Goal: Task Accomplishment & Management: Manage account settings

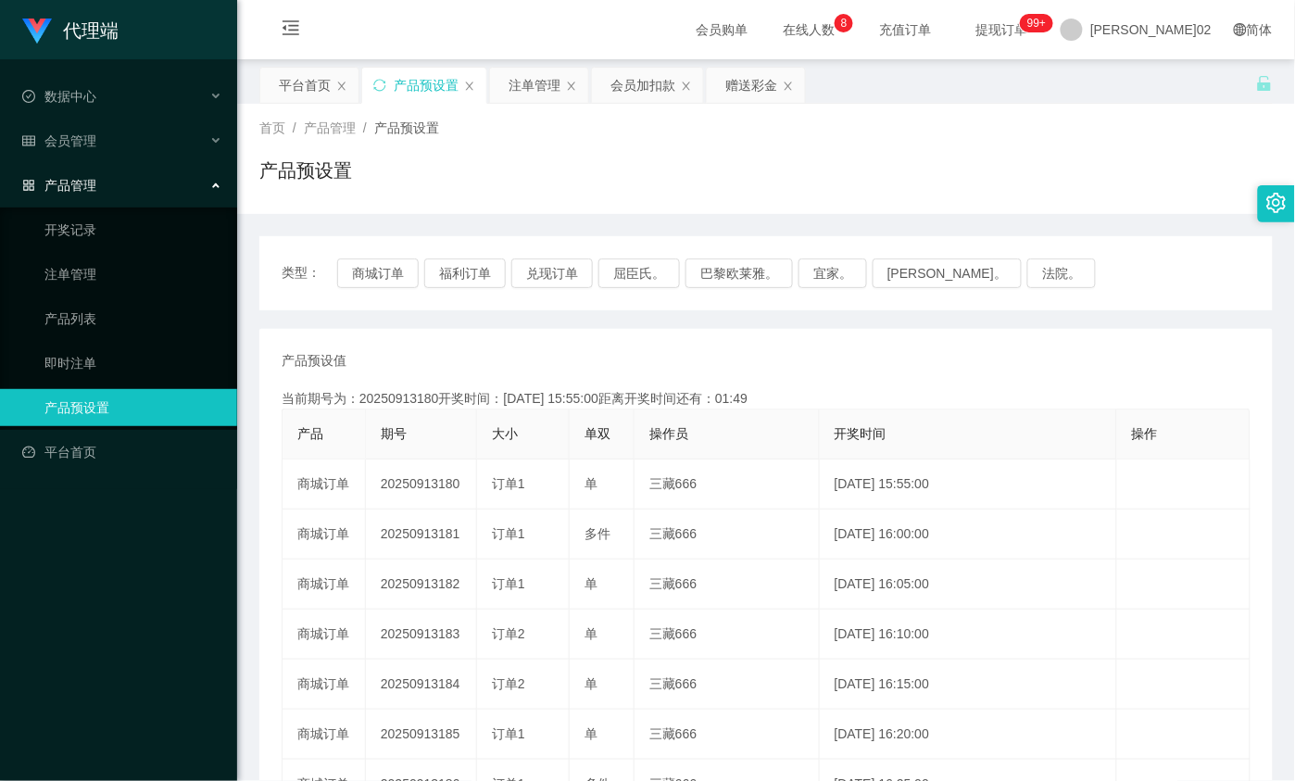
drag, startPoint x: 575, startPoint y: 205, endPoint x: 531, endPoint y: 220, distance: 47.2
click at [575, 205] on div "首页 / 产品管理 / 产品预设置 / 产品预设置" at bounding box center [766, 159] width 1058 height 110
drag, startPoint x: 364, startPoint y: 280, endPoint x: 447, endPoint y: 52, distance: 242.3
click at [364, 280] on button "商城订单" at bounding box center [378, 273] width 82 height 30
click at [485, 383] on div "产品预设值 添加期号 当前期号为：20250913180开奖时间：[DATE] 15:55:00距离开奖时间还有：01:42 产品 期号 大小 单双 操作员 …" at bounding box center [766, 685] width 969 height 668
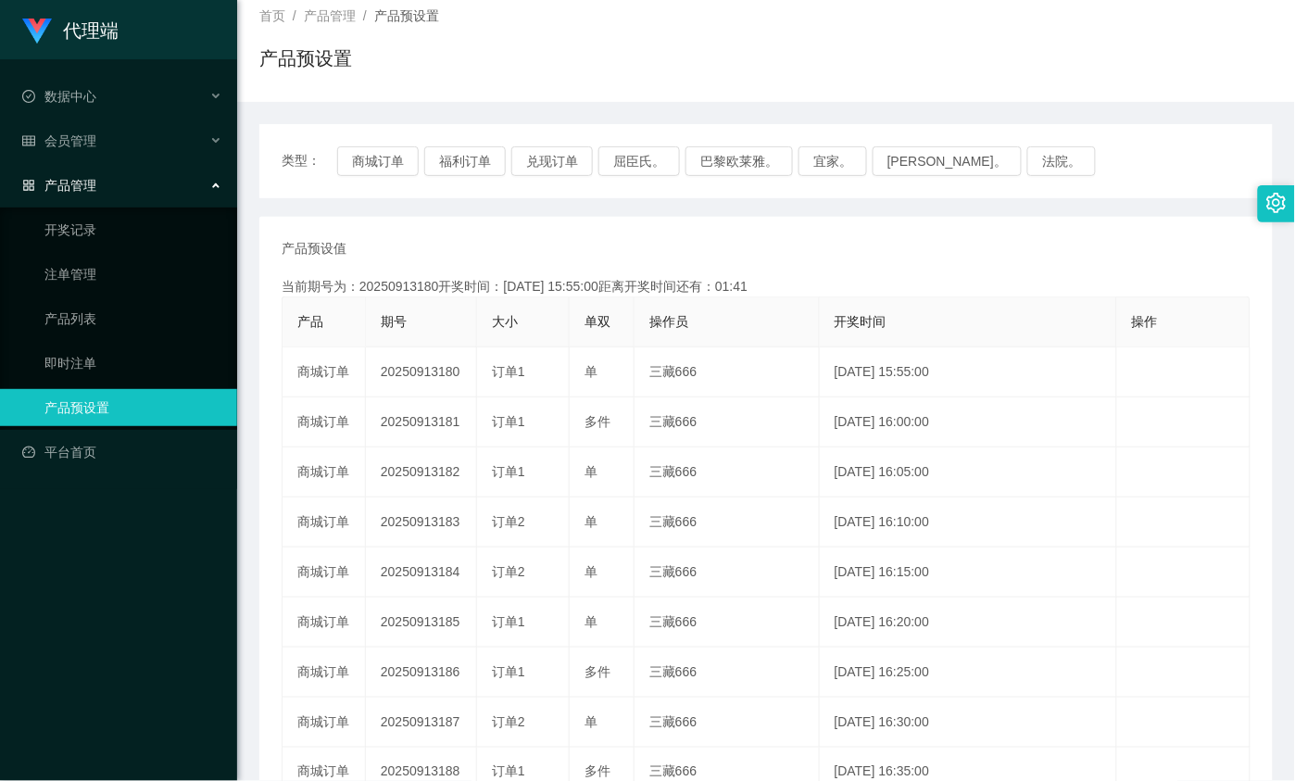
scroll to position [116, 0]
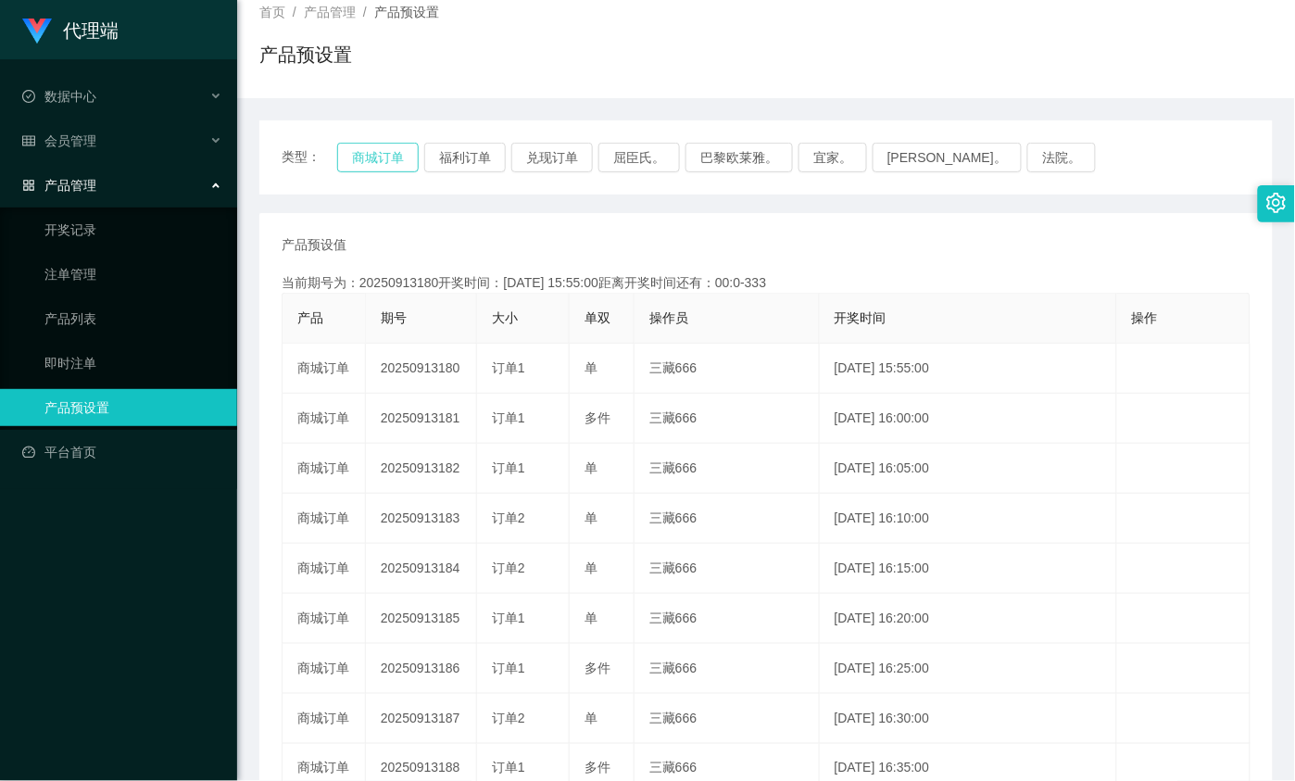
click at [375, 167] on button "商城订单" at bounding box center [378, 158] width 82 height 30
click at [375, 165] on button "商城订单" at bounding box center [378, 158] width 82 height 30
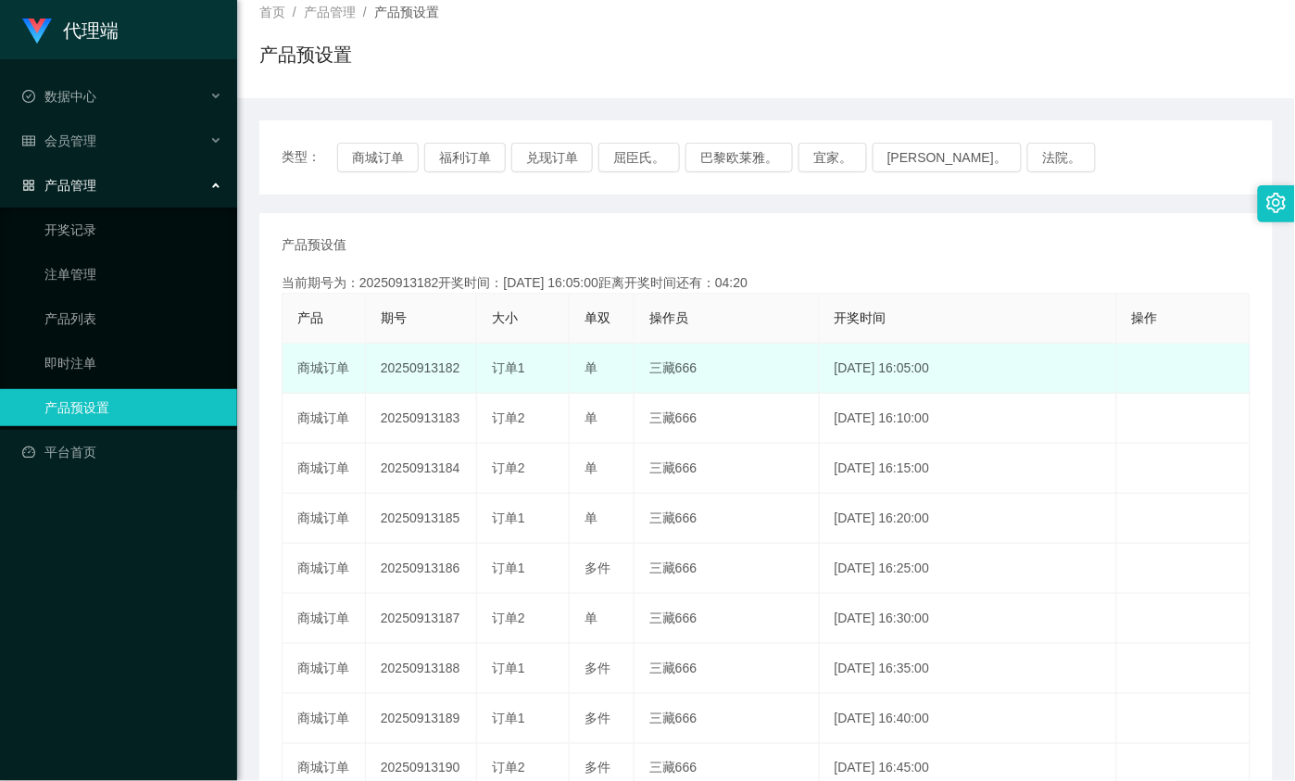
click at [406, 364] on td "20250913182" at bounding box center [421, 369] width 111 height 50
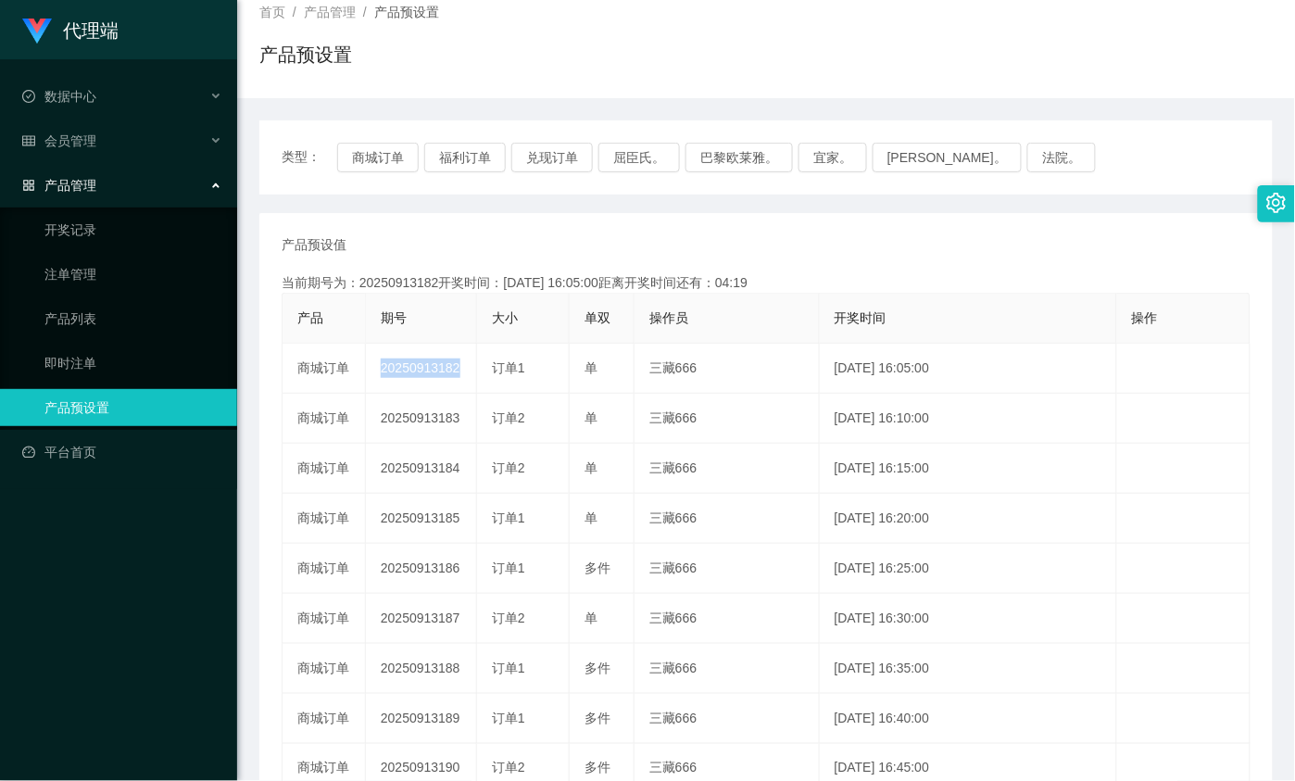
copy td "20250913182"
click at [367, 149] on button "商城订单" at bounding box center [378, 158] width 82 height 30
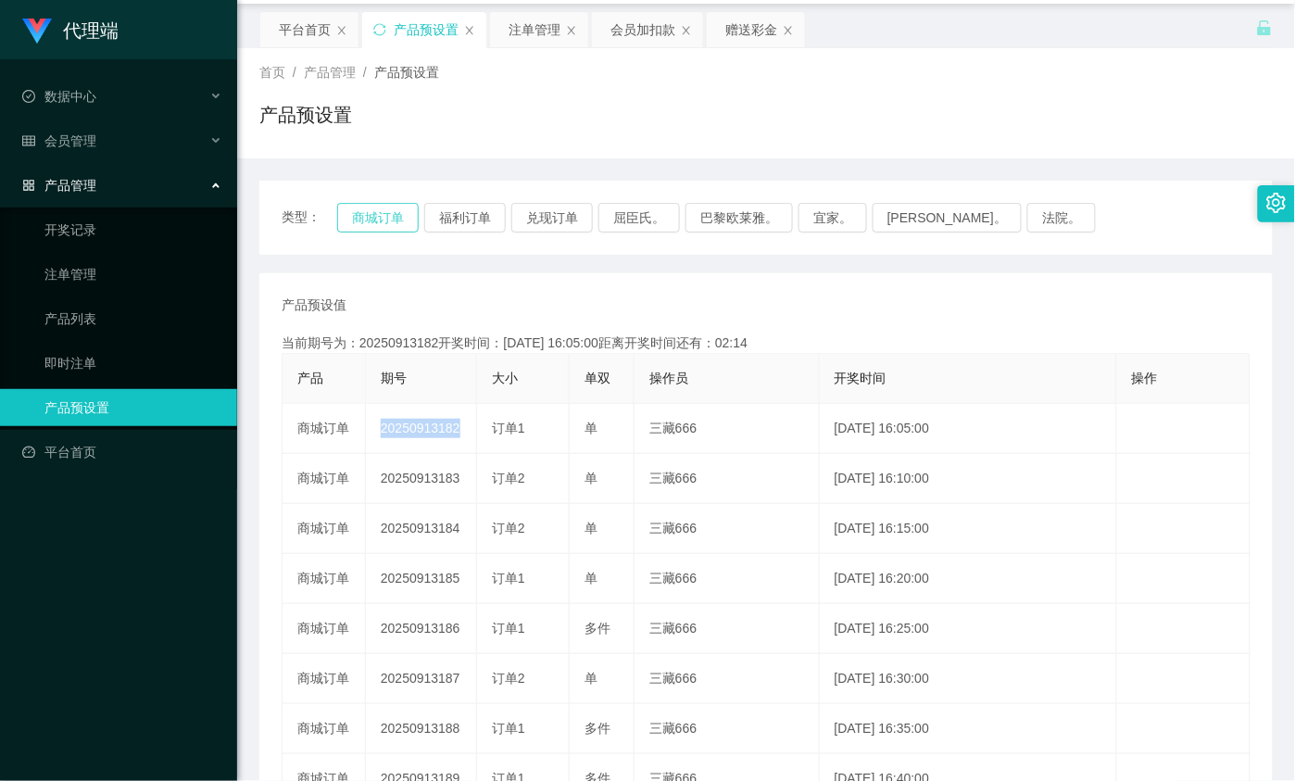
scroll to position [0, 0]
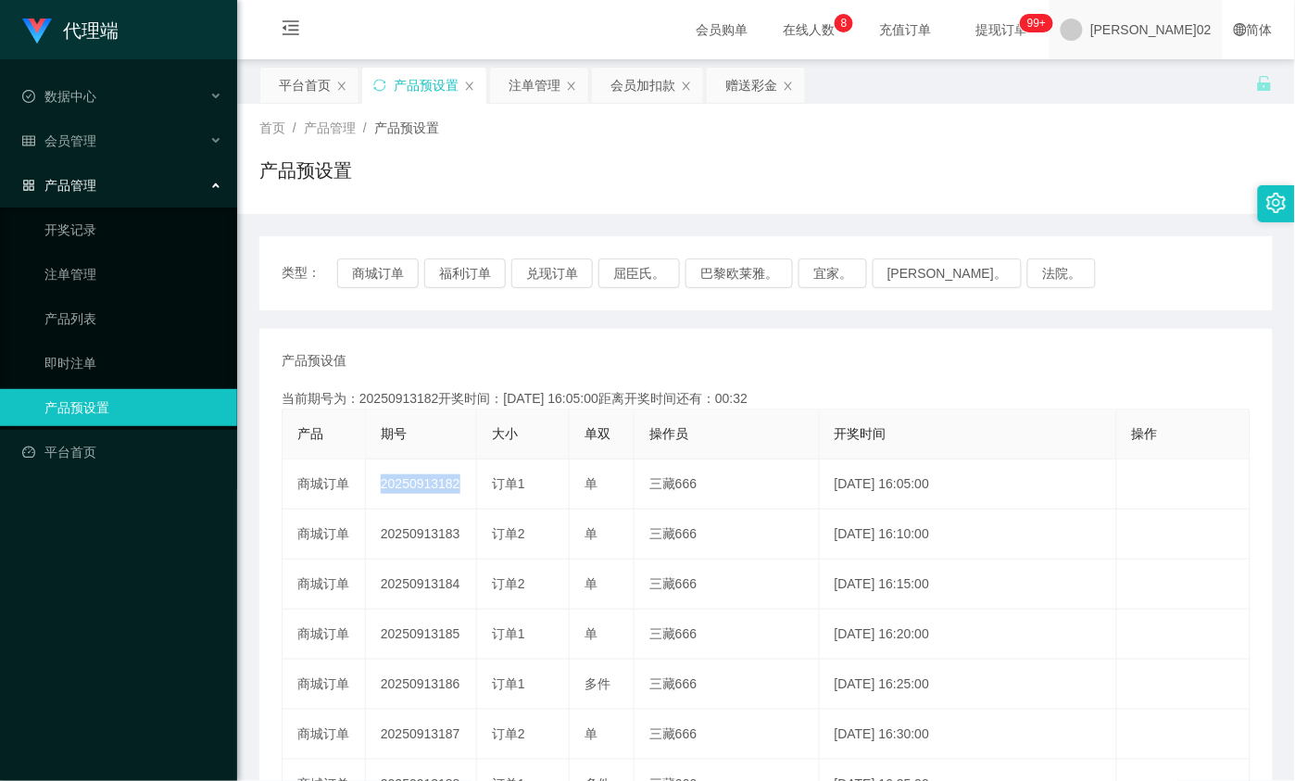
click at [1163, 25] on span "[PERSON_NAME]02" at bounding box center [1150, 29] width 121 height 59
click at [1200, 46] on span "[PERSON_NAME]02" at bounding box center [1150, 29] width 121 height 59
click at [1188, 86] on span "退出登录" at bounding box center [1175, 81] width 52 height 15
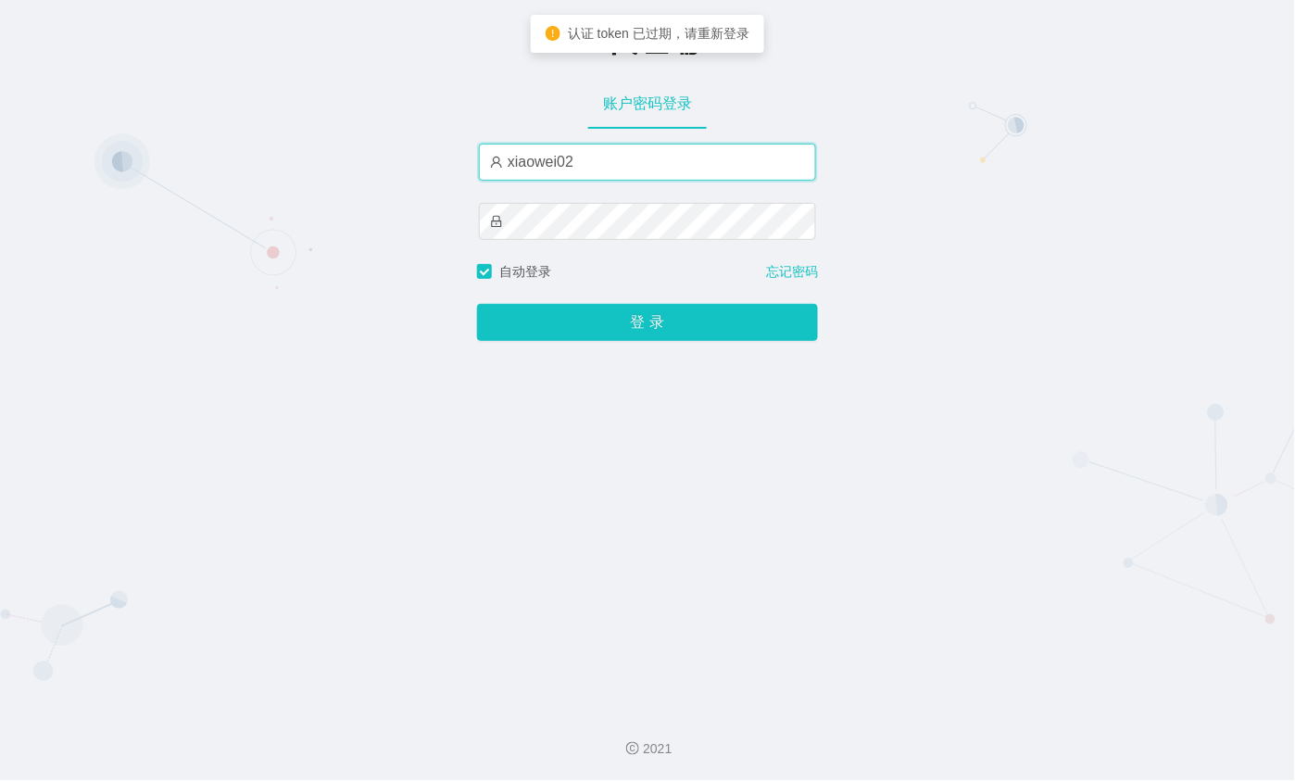
click at [669, 158] on input "xiaowei02" at bounding box center [647, 162] width 337 height 37
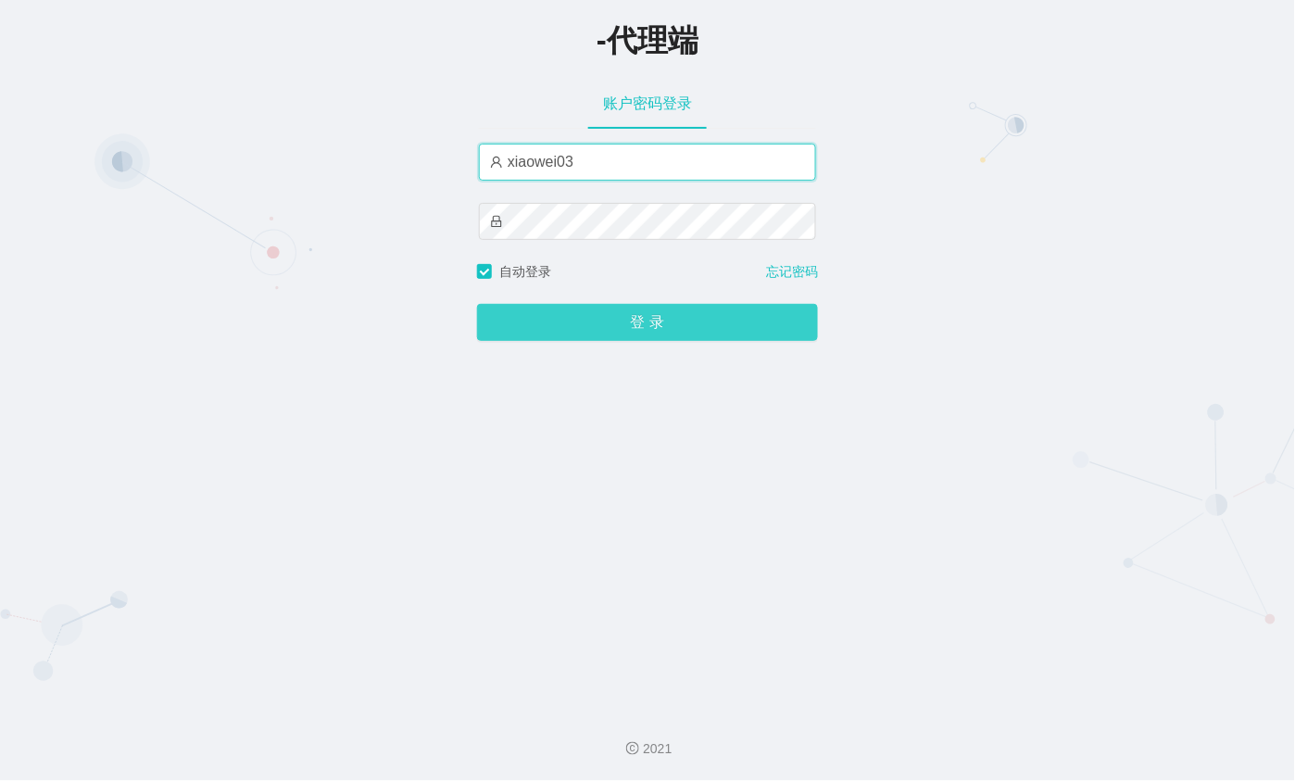
type input "xiaowei03"
click at [674, 315] on button "登 录" at bounding box center [647, 322] width 341 height 37
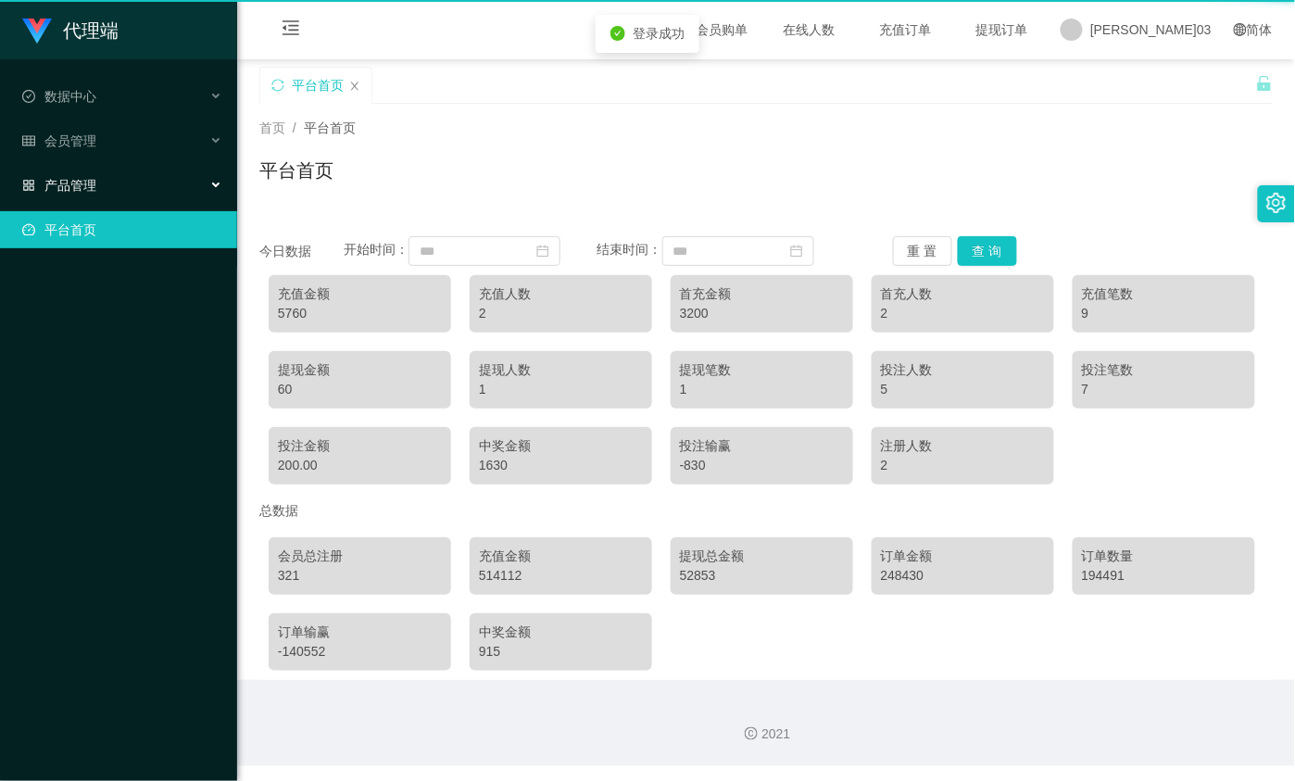
click at [90, 178] on font "产品管理" at bounding box center [70, 185] width 52 height 15
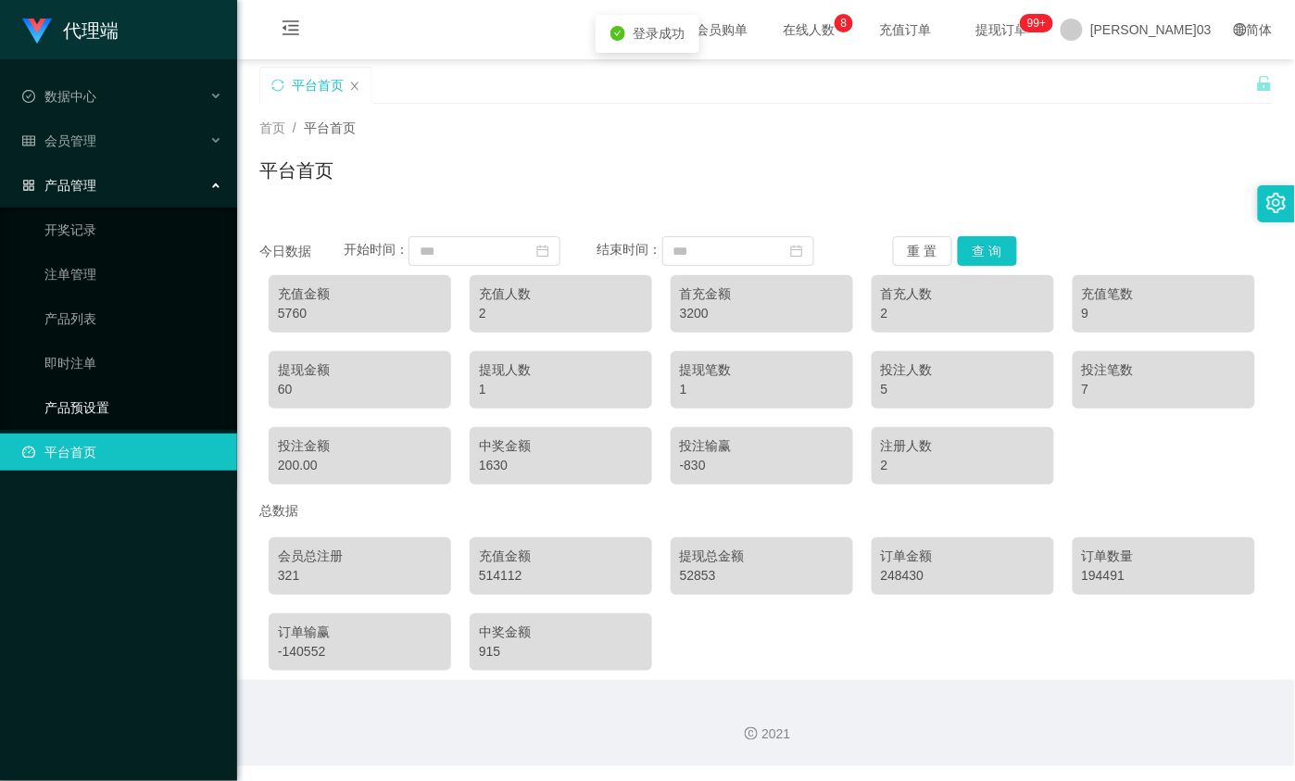
click at [128, 409] on link "产品预设置" at bounding box center [133, 407] width 178 height 37
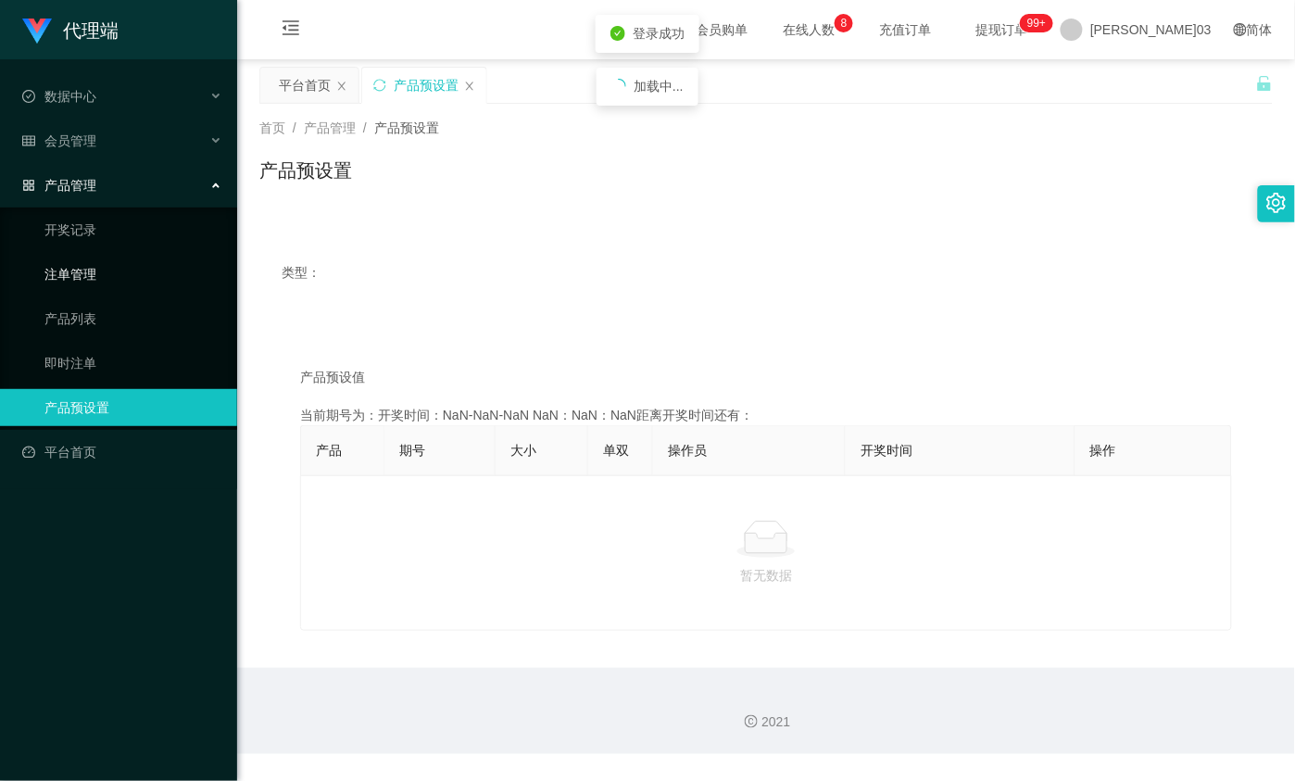
drag, startPoint x: 98, startPoint y: 289, endPoint x: 153, endPoint y: 261, distance: 61.3
click at [102, 285] on link "注单管理" at bounding box center [133, 274] width 178 height 37
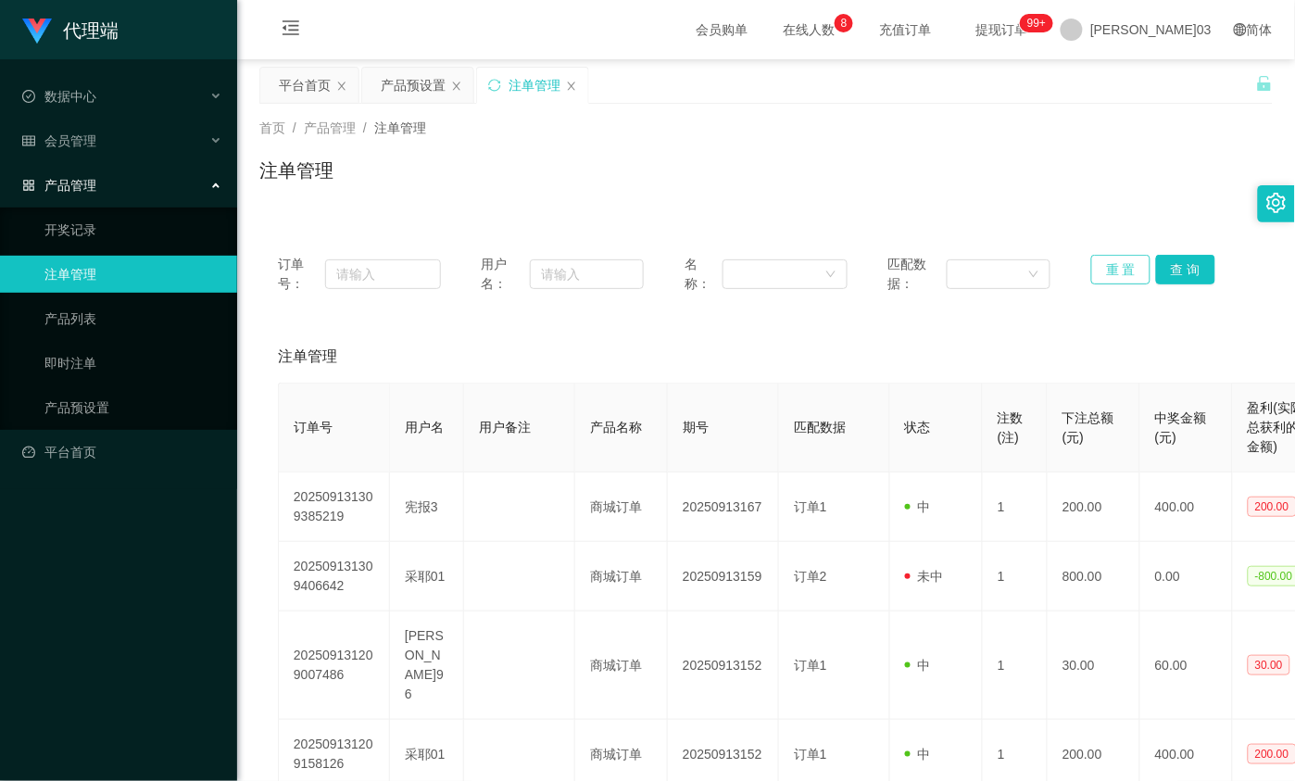
click at [1109, 266] on button "重 置" at bounding box center [1120, 270] width 59 height 30
click at [1124, 274] on button "重 置" at bounding box center [1120, 270] width 59 height 30
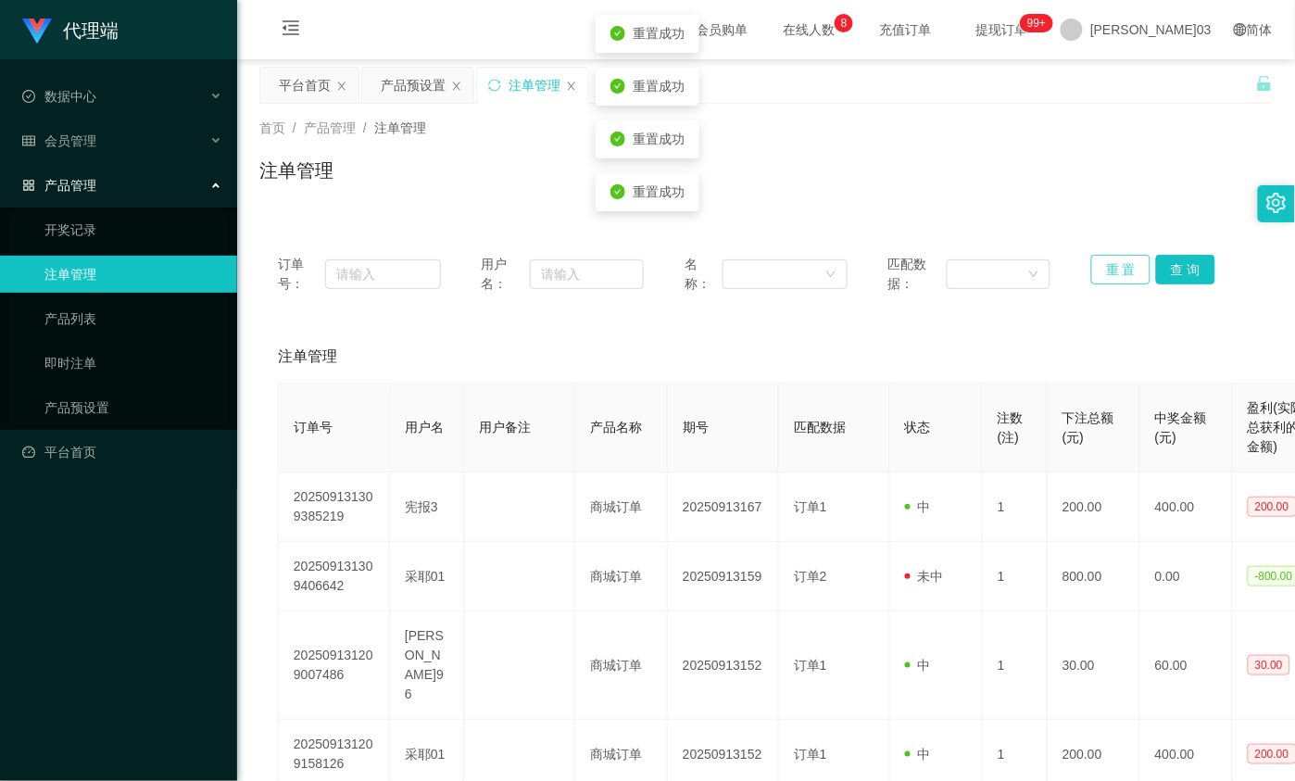
click at [1124, 274] on button "重 置" at bounding box center [1120, 270] width 59 height 30
click at [1192, 252] on div "订单号： 用户名： 名称： 匹配数据： 重 置 查 询" at bounding box center [765, 274] width 1013 height 76
click at [1188, 255] on button "查 询" at bounding box center [1185, 270] width 59 height 30
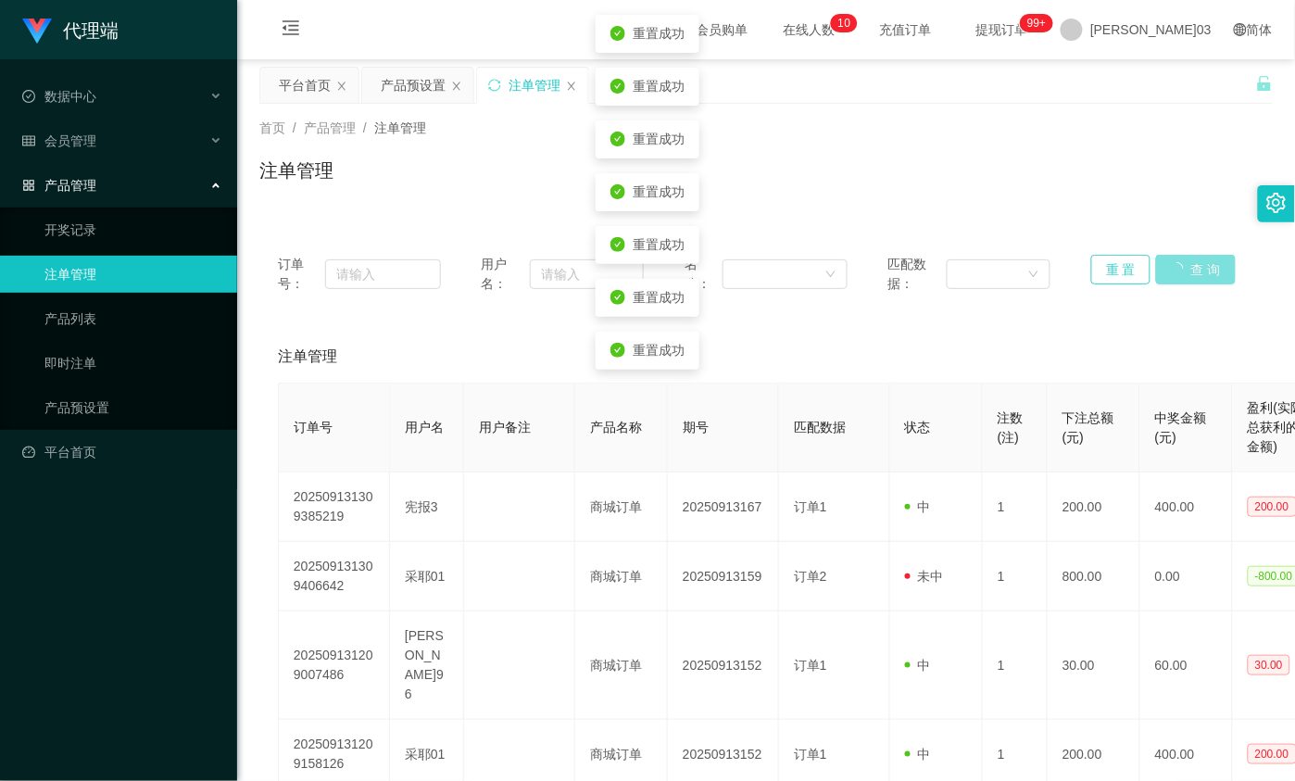
click at [1156, 259] on button "查 询" at bounding box center [1196, 270] width 80 height 30
click at [1138, 260] on button "重 置" at bounding box center [1120, 270] width 59 height 30
click at [1168, 265] on button "查 询" at bounding box center [1185, 270] width 59 height 30
drag, startPoint x: 1126, startPoint y: 269, endPoint x: 1155, endPoint y: 267, distance: 29.7
click at [1130, 269] on button "重 置" at bounding box center [1120, 270] width 59 height 30
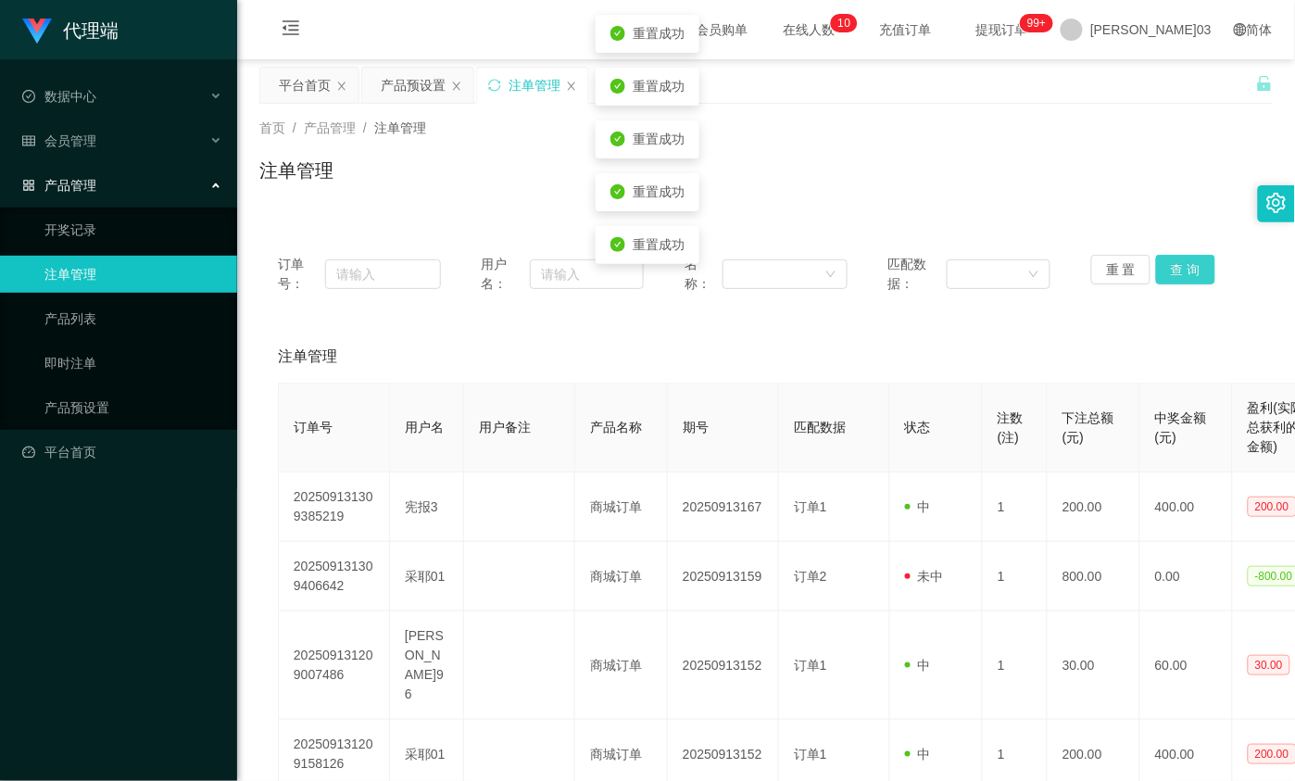
click at [1156, 267] on button "查 询" at bounding box center [1185, 270] width 59 height 30
click at [1123, 260] on button "重 置" at bounding box center [1120, 270] width 59 height 30
click at [1156, 258] on button "查 询" at bounding box center [1185, 270] width 59 height 30
drag, startPoint x: 1130, startPoint y: 258, endPoint x: 1156, endPoint y: 258, distance: 25.9
click at [1133, 258] on button "重 置" at bounding box center [1120, 270] width 59 height 30
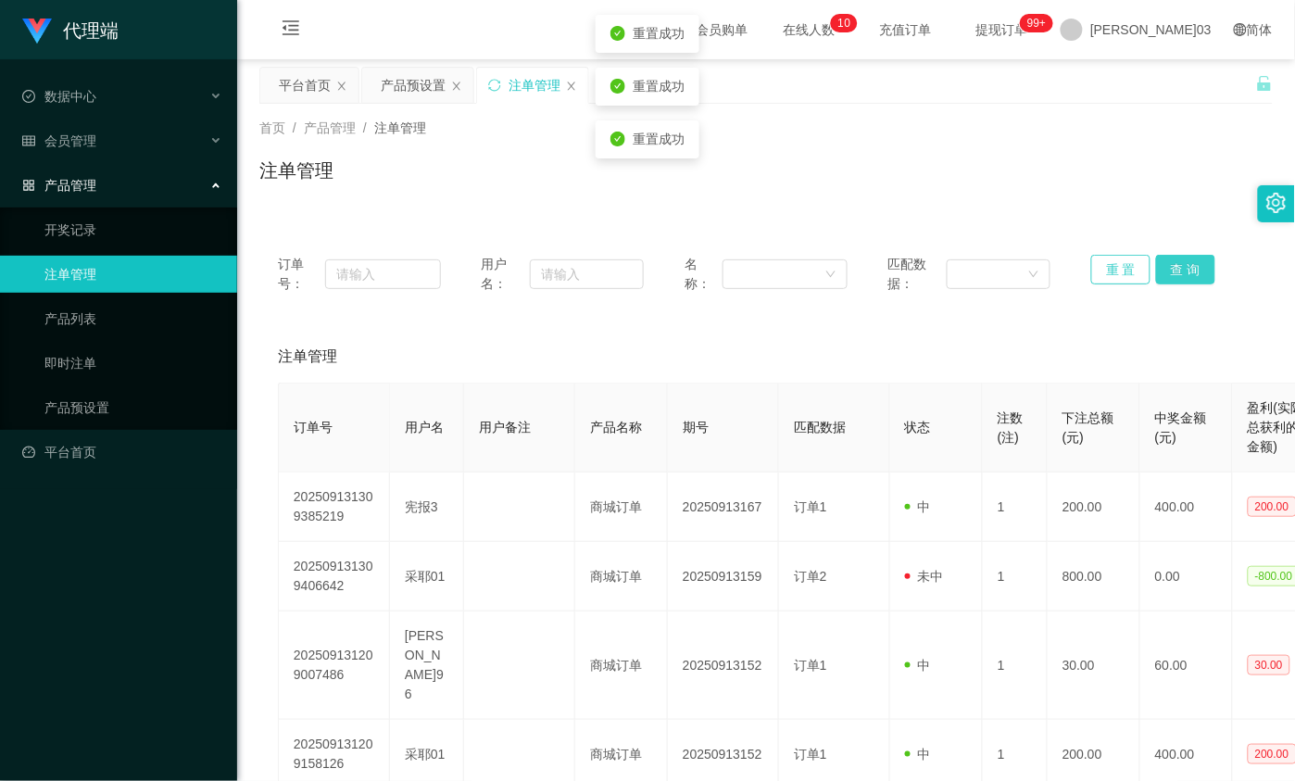
drag, startPoint x: 1156, startPoint y: 258, endPoint x: 1139, endPoint y: 260, distance: 16.9
click at [1156, 258] on button "查 询" at bounding box center [1185, 270] width 59 height 30
drag, startPoint x: 1138, startPoint y: 260, endPoint x: 1153, endPoint y: 260, distance: 15.7
click at [1141, 260] on button "重 置" at bounding box center [1120, 270] width 59 height 30
click at [1156, 262] on button "查 询" at bounding box center [1185, 270] width 59 height 30
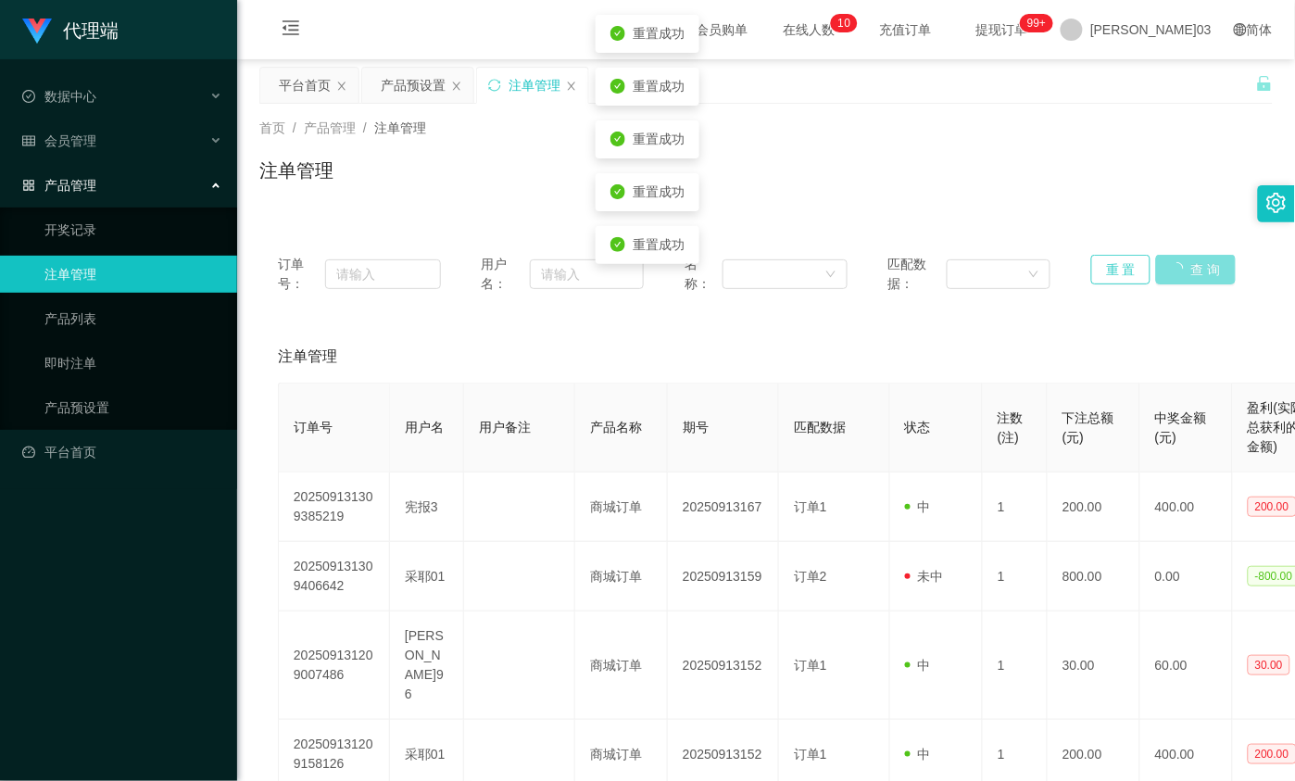
drag, startPoint x: 1128, startPoint y: 265, endPoint x: 1156, endPoint y: 267, distance: 27.9
click at [1137, 265] on button "重 置" at bounding box center [1120, 270] width 59 height 30
drag, startPoint x: 1156, startPoint y: 267, endPoint x: 1137, endPoint y: 267, distance: 19.5
click at [1156, 267] on button "查 询" at bounding box center [1185, 270] width 59 height 30
drag, startPoint x: 1137, startPoint y: 267, endPoint x: 1156, endPoint y: 261, distance: 20.2
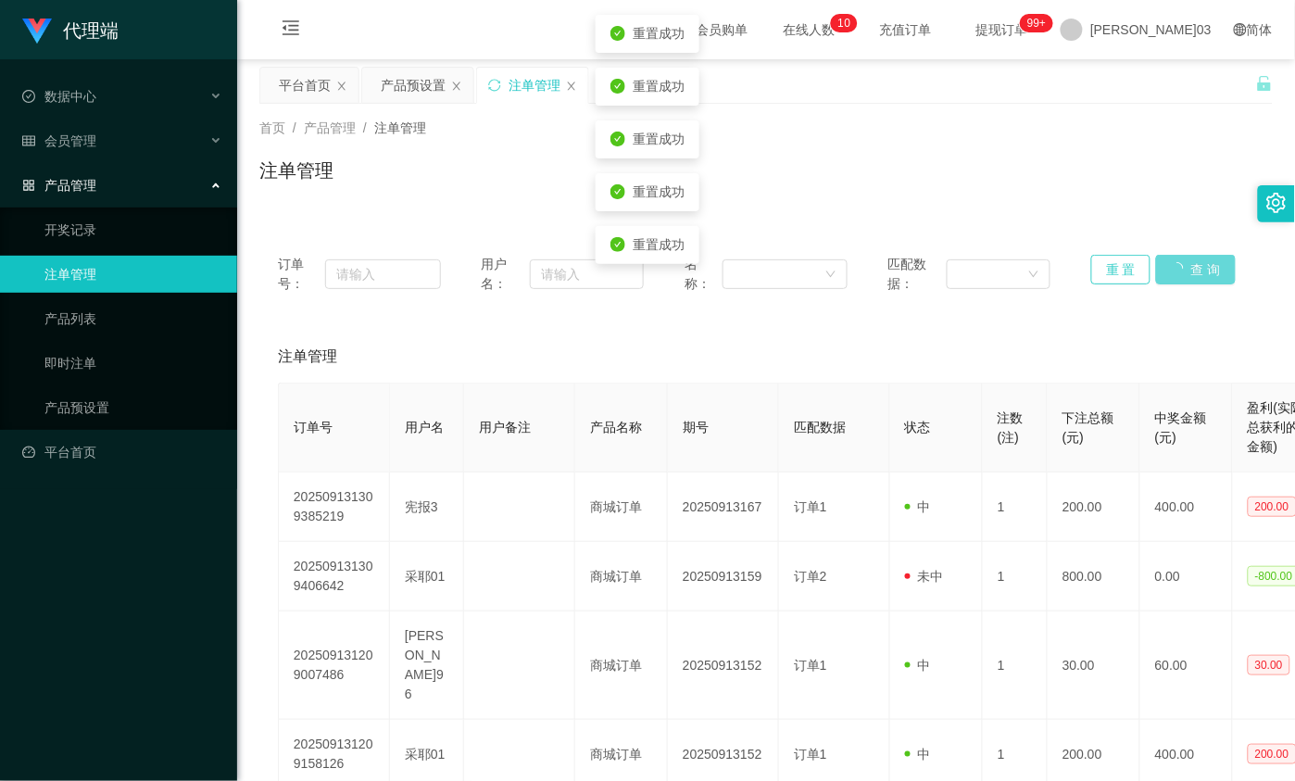
click at [1149, 264] on div "重 置 查 询" at bounding box center [1172, 274] width 163 height 39
drag, startPoint x: 1156, startPoint y: 261, endPoint x: 1116, endPoint y: 261, distance: 39.8
click at [1149, 261] on div "重 置 查 询" at bounding box center [1172, 274] width 163 height 39
drag, startPoint x: 1116, startPoint y: 261, endPoint x: 1151, endPoint y: 265, distance: 34.5
click at [1126, 261] on button "重 置" at bounding box center [1120, 270] width 59 height 30
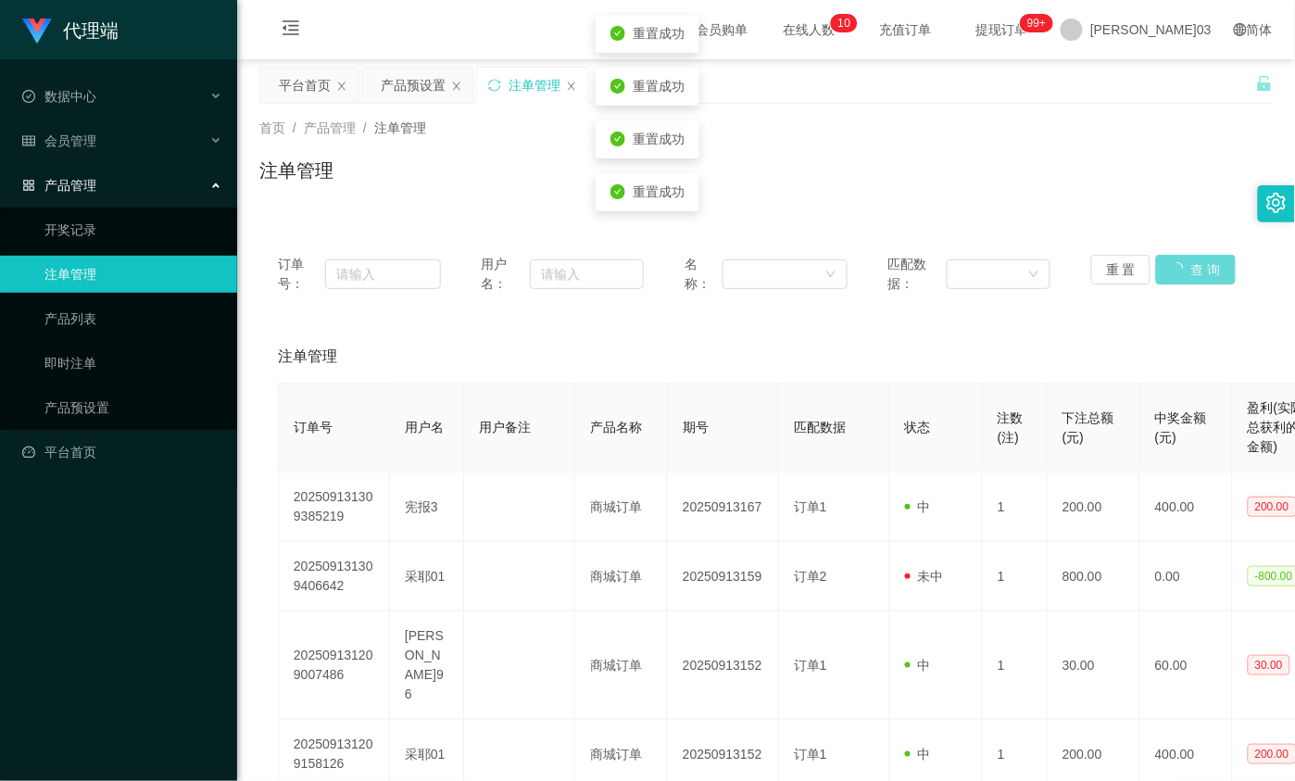
click at [1153, 218] on div "订单号： 用户名： 名称： 匹配数据： 重 置 查 询 注单管理 订单号 用户名 用户备注 产品名称 期号 匹配数据 状态 注数(注) 下注总额(元) 中奖金…" at bounding box center [765, 769] width 1013 height 1110
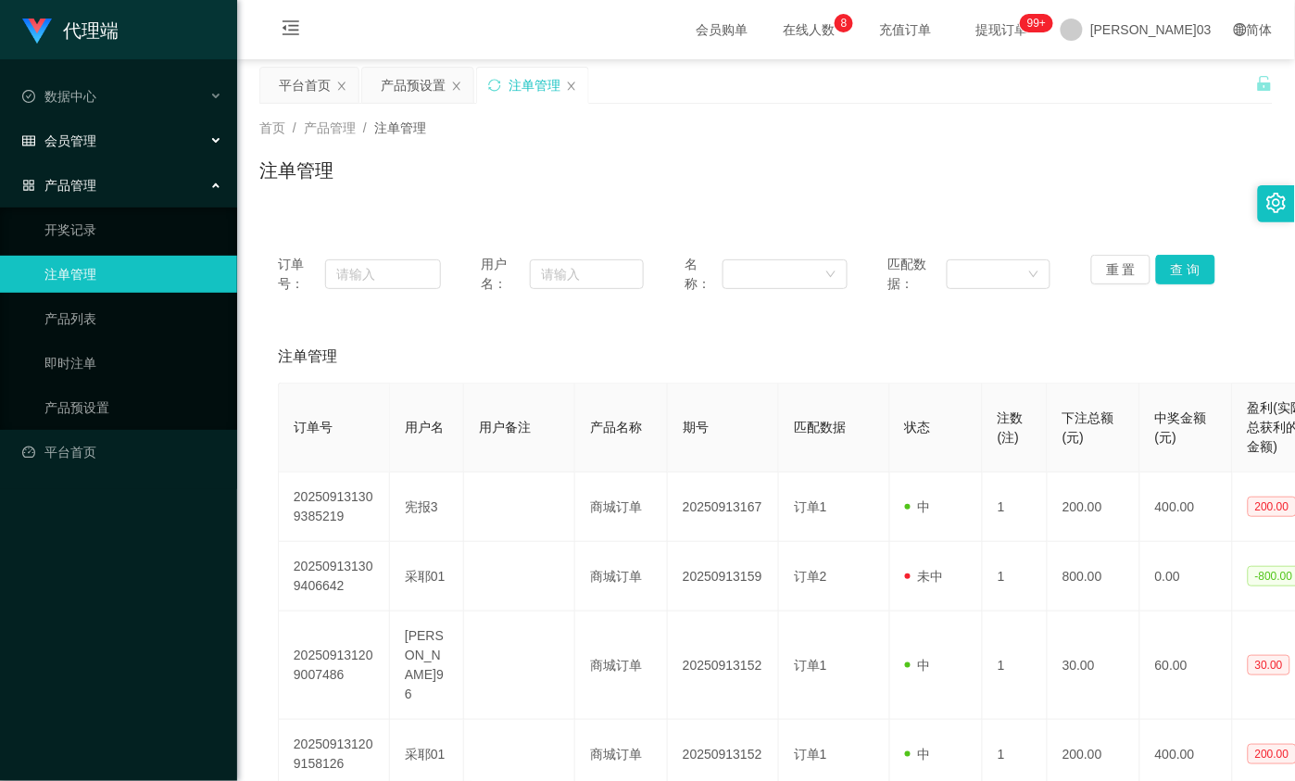
click at [130, 134] on div "会员管理" at bounding box center [118, 140] width 237 height 37
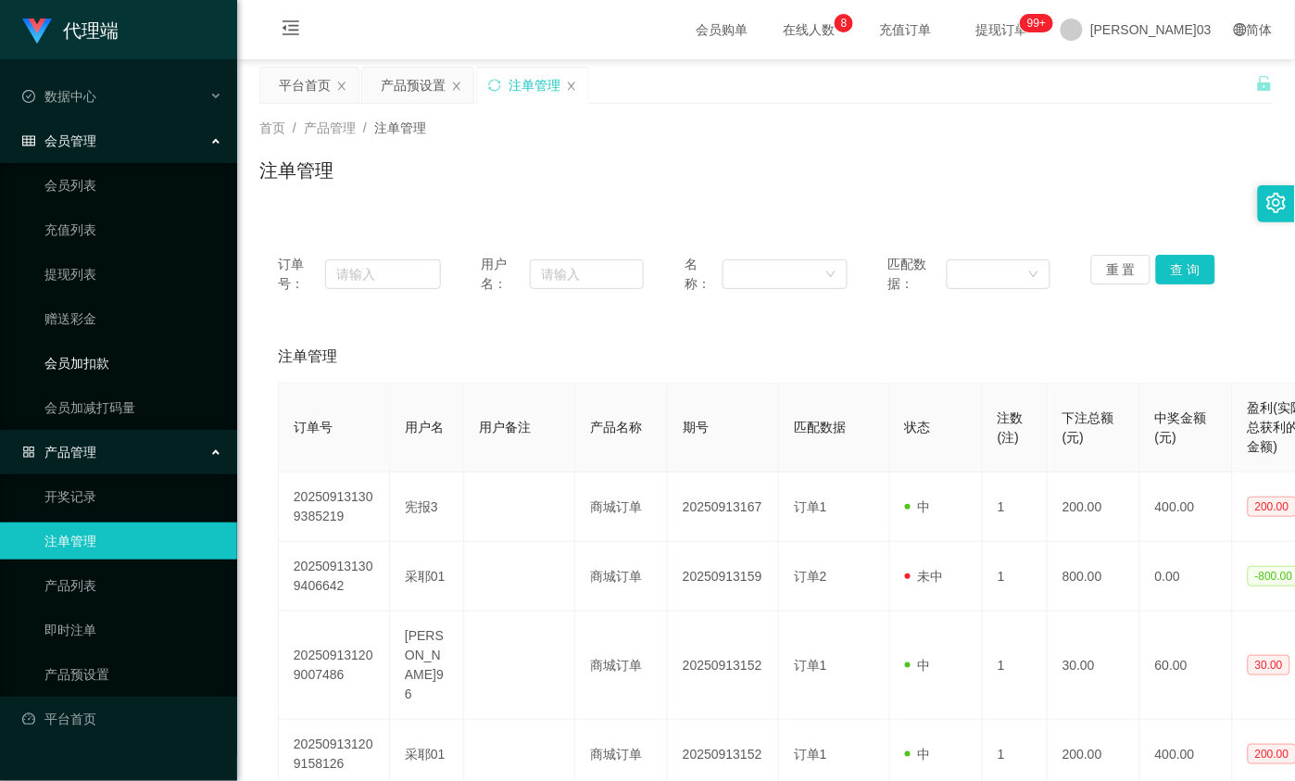
click at [125, 354] on link "会员加扣款" at bounding box center [133, 363] width 178 height 37
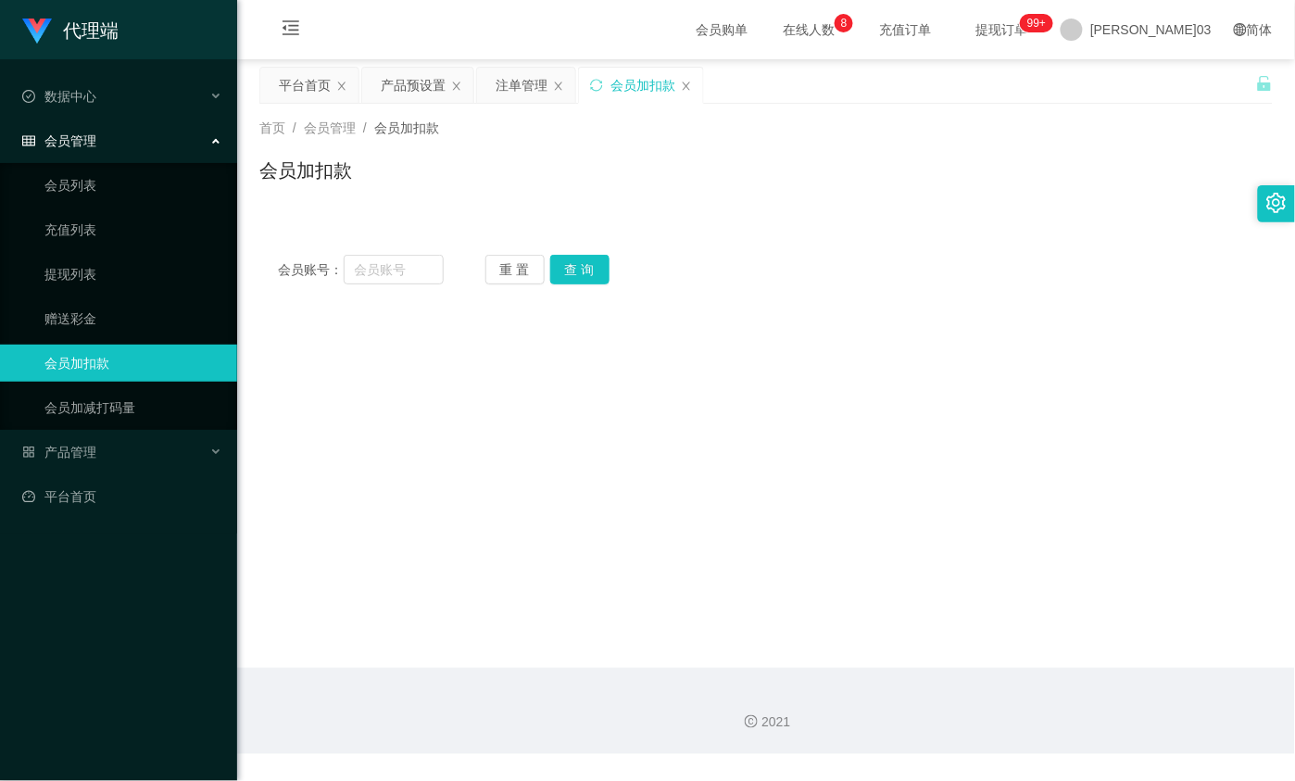
click at [401, 284] on div "会员账号： 重 置 查 询 会员账号 会员姓名 账号余额 操作类型 人工加款 人工扣款 金额 确 定" at bounding box center [765, 269] width 1013 height 67
click at [412, 279] on input "text" at bounding box center [394, 270] width 100 height 30
paste input "Yee9599"
type input "Yee9599"
click at [579, 278] on button "查 询" at bounding box center [579, 270] width 59 height 30
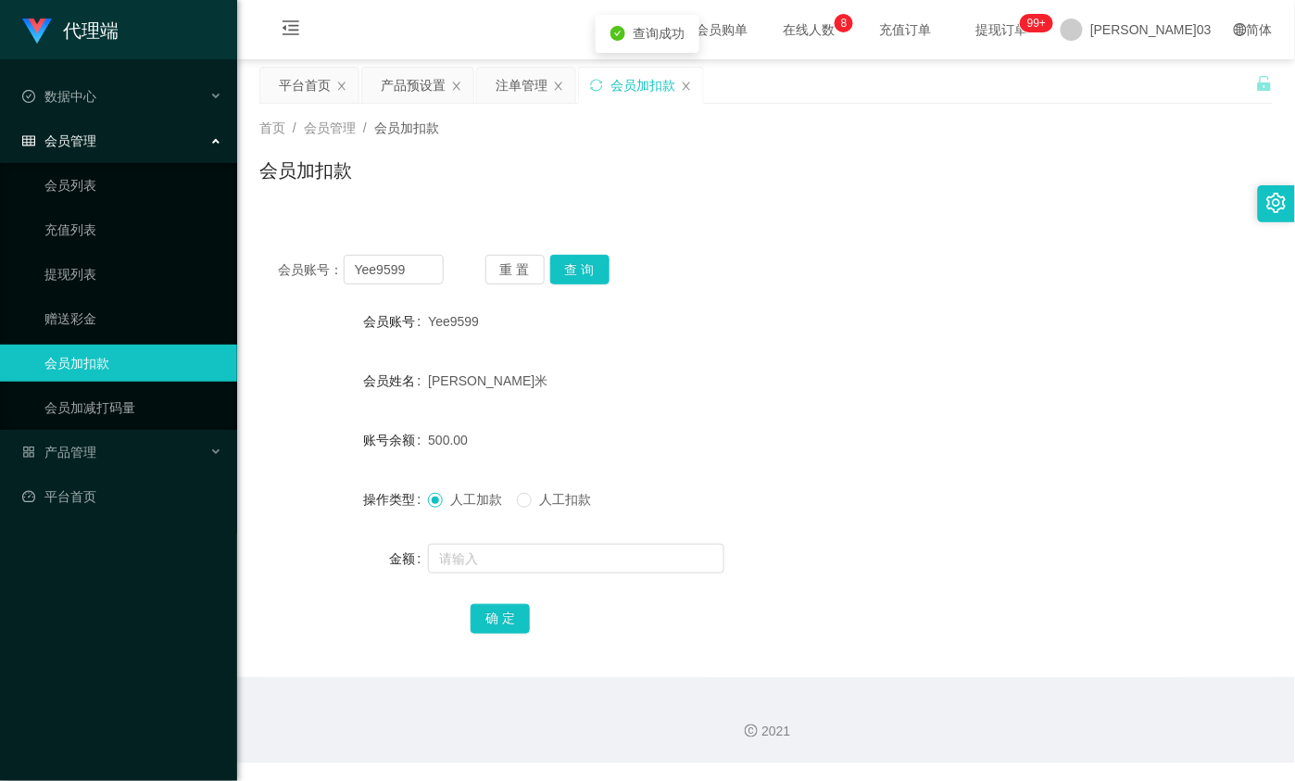
click at [896, 373] on div "[PERSON_NAME]米" at bounding box center [723, 380] width 591 height 37
click at [586, 271] on button "查 询" at bounding box center [579, 270] width 59 height 30
click at [586, 271] on div "重 置 查 询" at bounding box center [568, 270] width 166 height 30
click at [586, 271] on button "查 询" at bounding box center [579, 270] width 59 height 30
click at [586, 271] on div "重 置 查 询" at bounding box center [568, 270] width 166 height 30
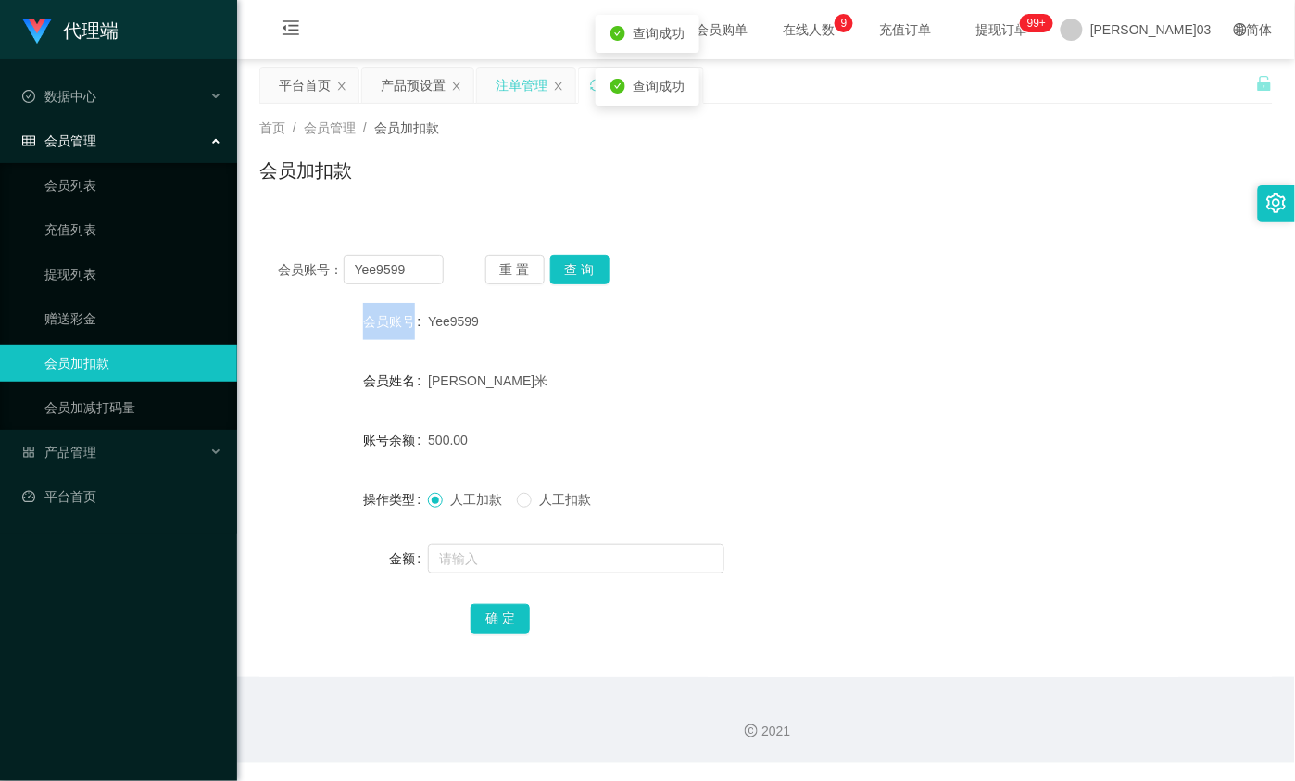
drag, startPoint x: 586, startPoint y: 271, endPoint x: 520, endPoint y: 82, distance: 201.3
click at [520, 82] on div "注单管理" at bounding box center [522, 85] width 52 height 35
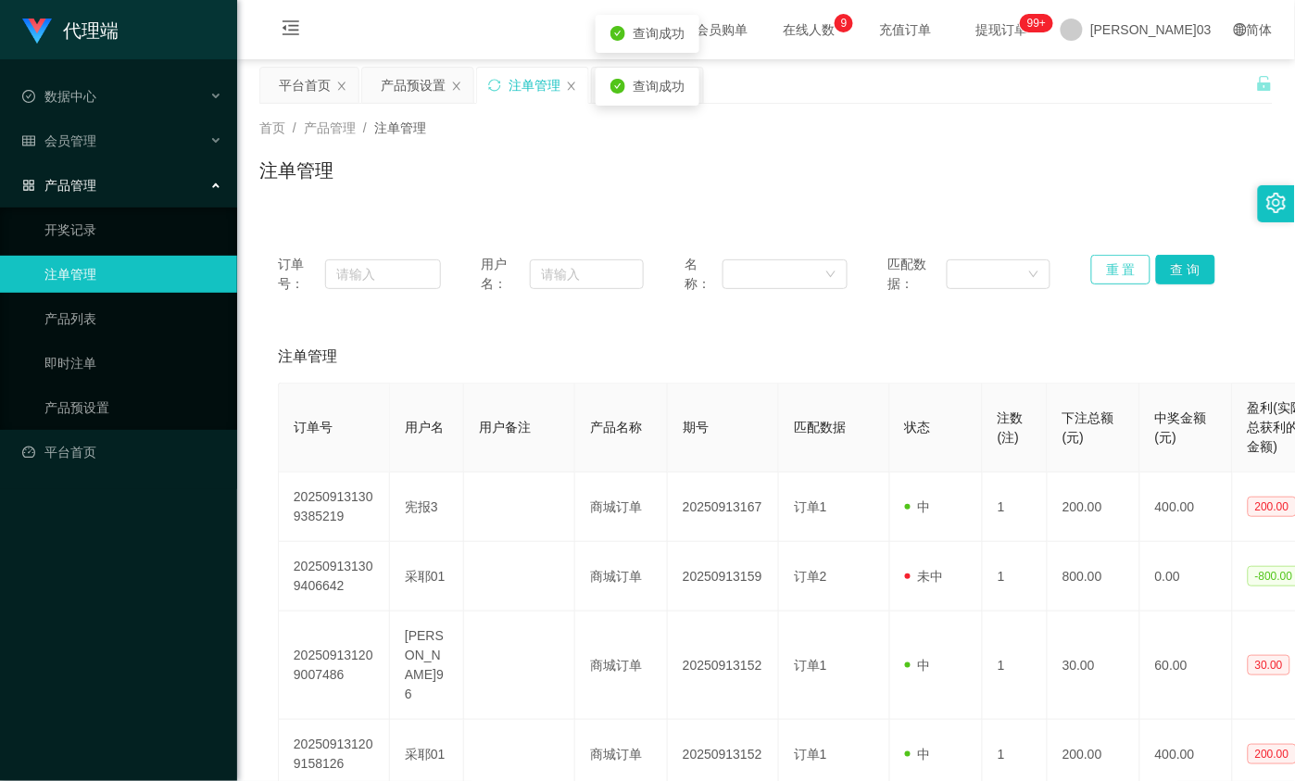
click at [1121, 274] on button "重 置" at bounding box center [1120, 270] width 59 height 30
drag, startPoint x: 1123, startPoint y: 192, endPoint x: 1183, endPoint y: 5, distance: 196.6
click at [1126, 183] on div "注单管理" at bounding box center [765, 178] width 1013 height 43
click at [1182, 278] on button "查 询" at bounding box center [1185, 270] width 59 height 30
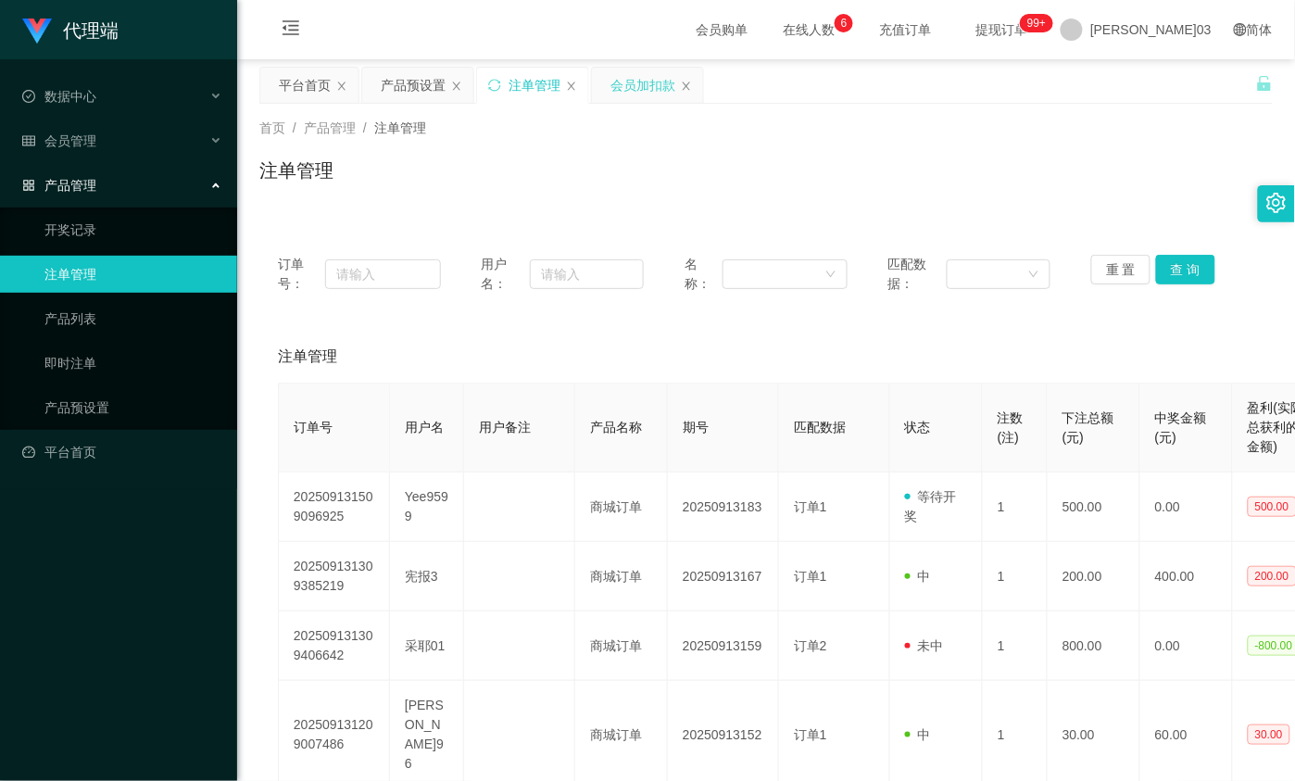
click at [640, 76] on div "会员加扣款" at bounding box center [642, 85] width 65 height 35
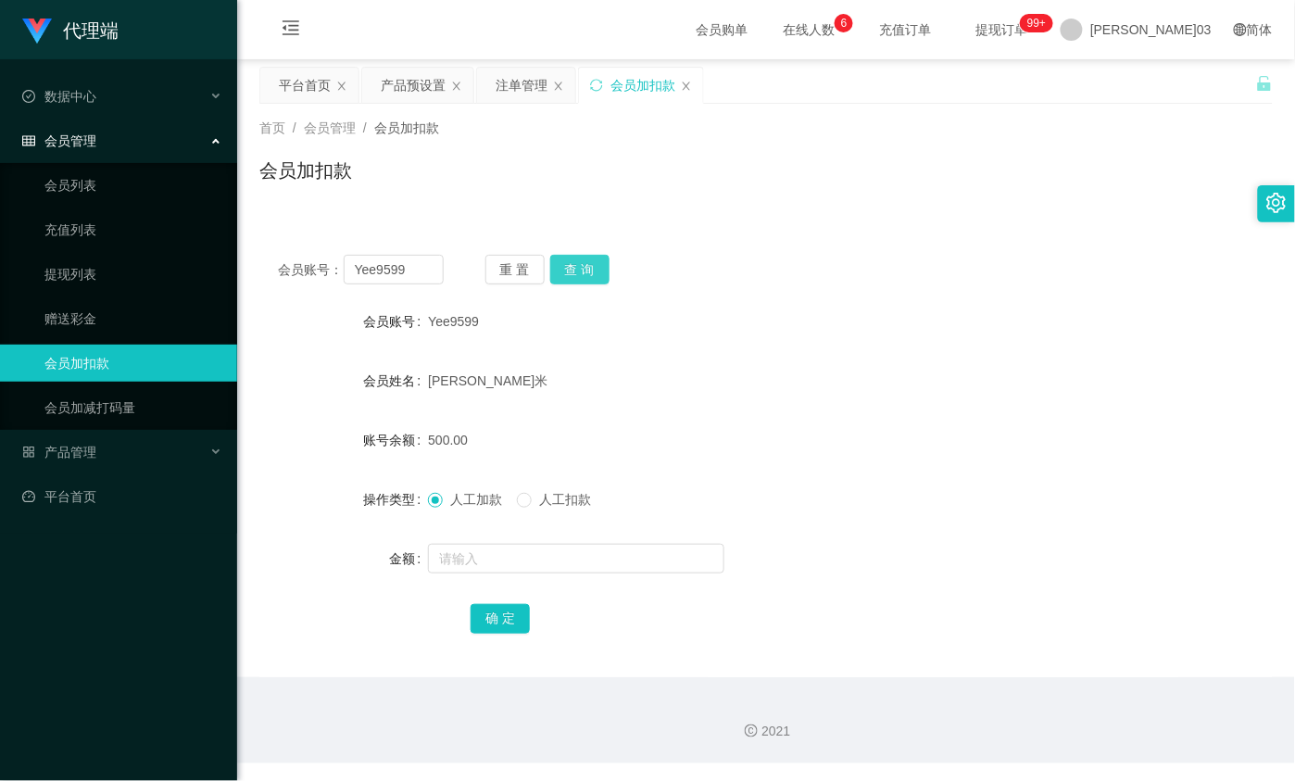
click at [593, 271] on button "查 询" at bounding box center [579, 270] width 59 height 30
click at [501, 80] on div "注单管理" at bounding box center [522, 85] width 52 height 35
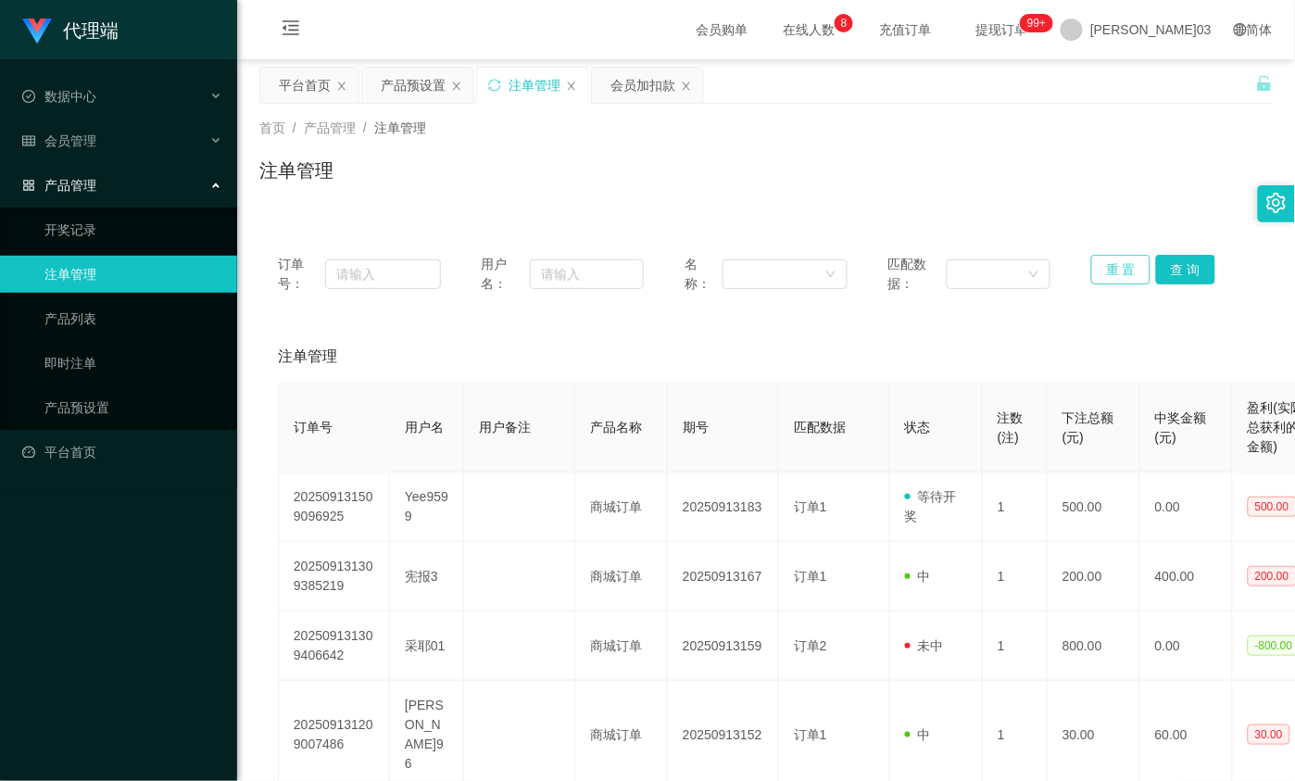
click at [1114, 280] on button "重 置" at bounding box center [1120, 270] width 59 height 30
click at [1109, 199] on div "注单管理" at bounding box center [765, 178] width 1013 height 43
click at [1177, 271] on button "查 询" at bounding box center [1185, 270] width 59 height 30
click at [1054, 179] on div "注单管理" at bounding box center [765, 178] width 1013 height 43
click at [1159, 273] on button "查 询" at bounding box center [1185, 270] width 59 height 30
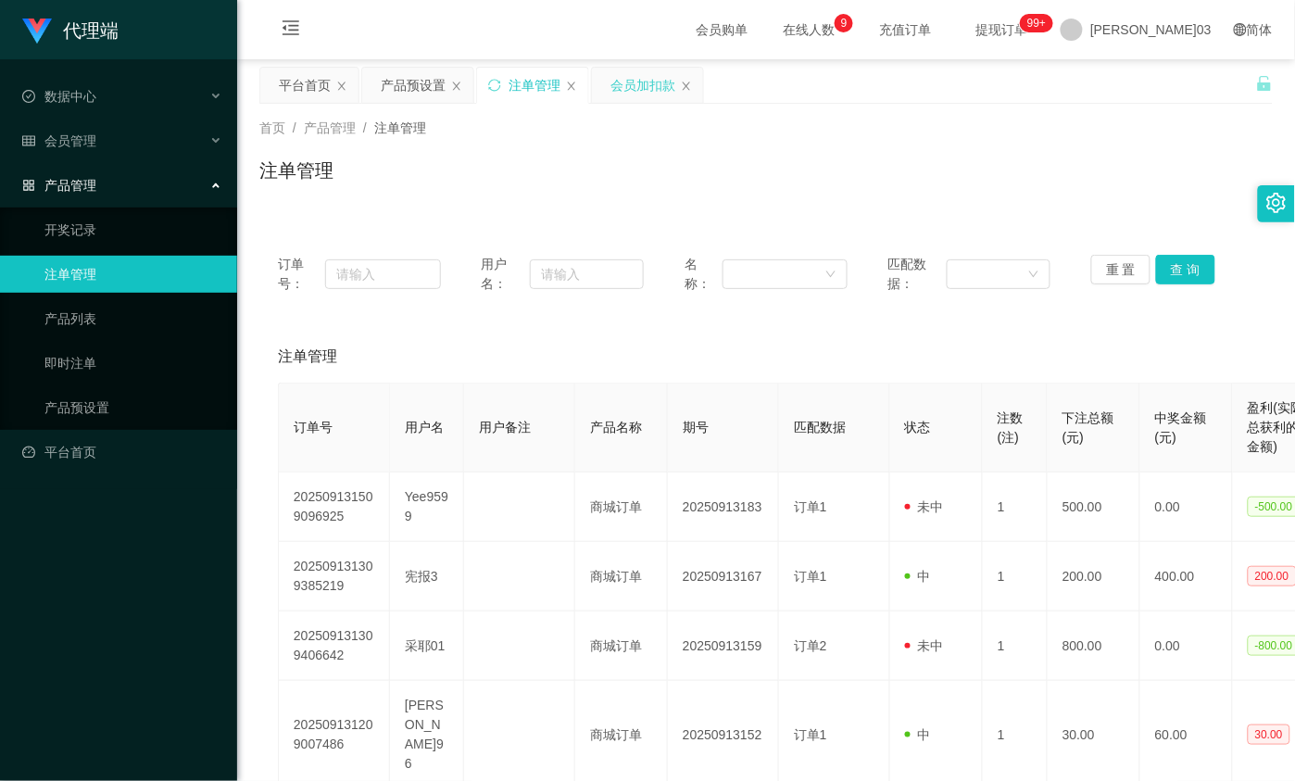
drag, startPoint x: 628, startPoint y: 86, endPoint x: 637, endPoint y: 94, distance: 12.5
click at [630, 85] on div "会员加扣款" at bounding box center [642, 85] width 65 height 35
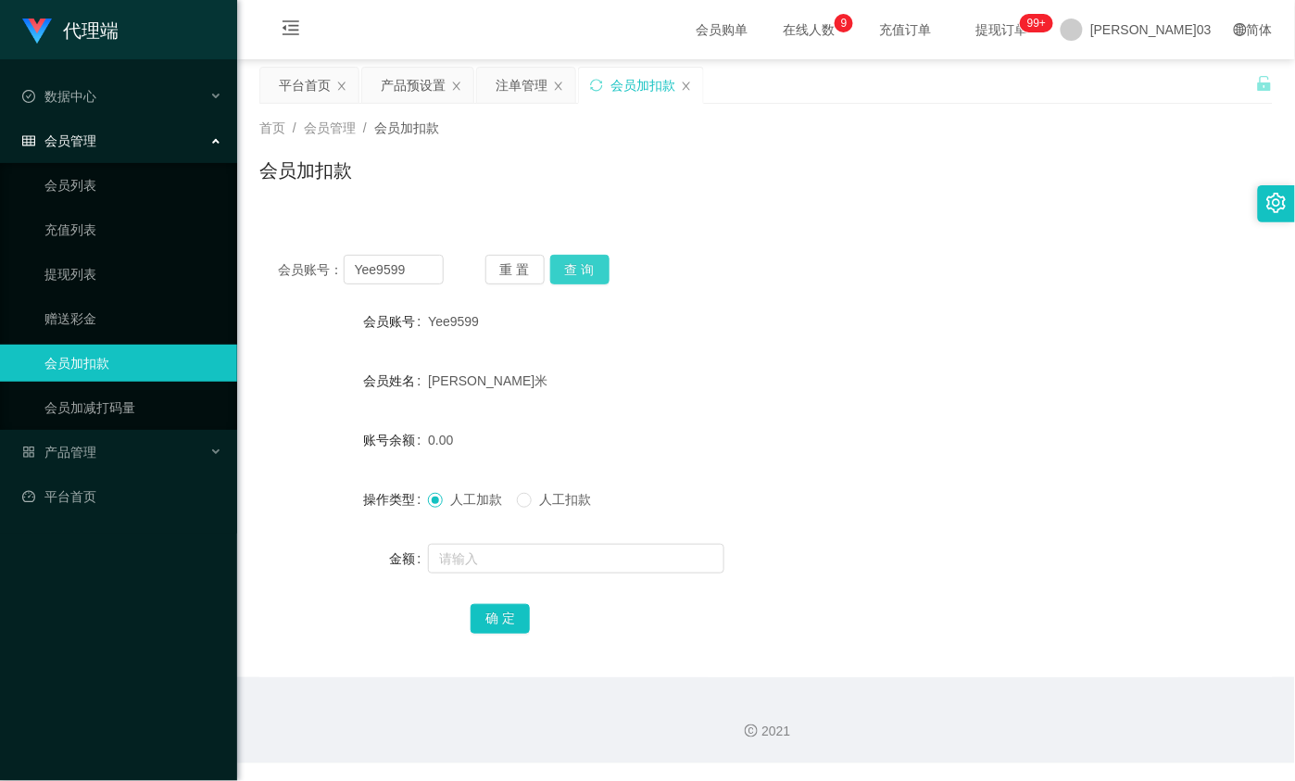
click at [582, 271] on button "查 询" at bounding box center [579, 270] width 59 height 30
click at [889, 278] on div "会员账号： Yee9599 重 置 查 询" at bounding box center [765, 270] width 1013 height 30
click at [400, 257] on div "会员账号： Yee9599 重 置 查 询 会员账号 Yee9599 会员姓名 [PERSON_NAME] 账号余额 0.00 操作类型 人工加款 人工扣款 …" at bounding box center [765, 456] width 1013 height 441
click at [401, 258] on input "Yee9599" at bounding box center [394, 270] width 100 height 30
drag, startPoint x: 409, startPoint y: 265, endPoint x: 693, endPoint y: 265, distance: 284.4
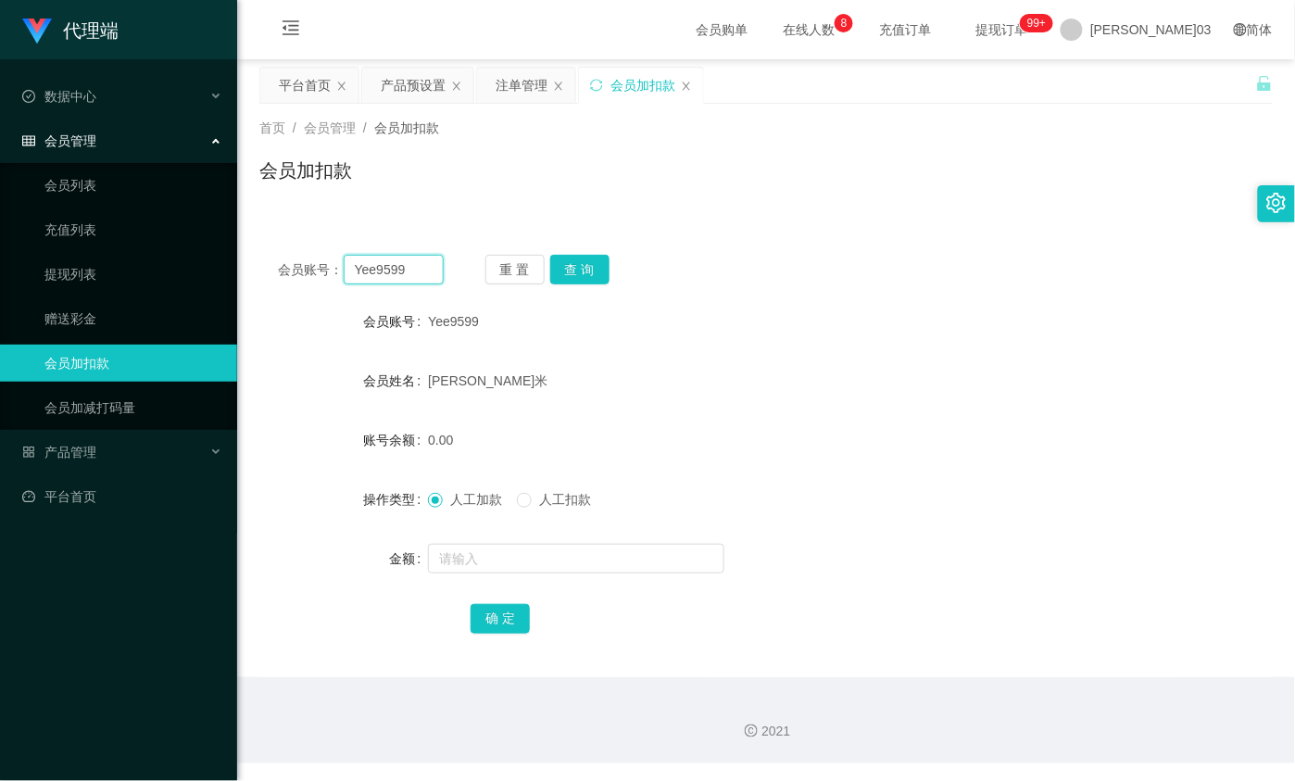
click at [283, 265] on div "会员账号： Yee9599" at bounding box center [361, 270] width 166 height 30
click at [1258, 283] on div "会员账号： Yee9599 重 置 查 询" at bounding box center [765, 270] width 1013 height 30
drag, startPoint x: 412, startPoint y: 262, endPoint x: 252, endPoint y: 246, distance: 161.0
click at [244, 264] on main "关闭左侧 关闭右侧 关闭其它 刷新页面 平台首页 产品预设置 注单管理 会员加扣款 首页 / 会员管理 / 会员加扣款 / 会员加扣款 会员账号： Yee95…" at bounding box center [766, 368] width 1058 height 618
click at [104, 195] on link "会员列表" at bounding box center [133, 185] width 178 height 37
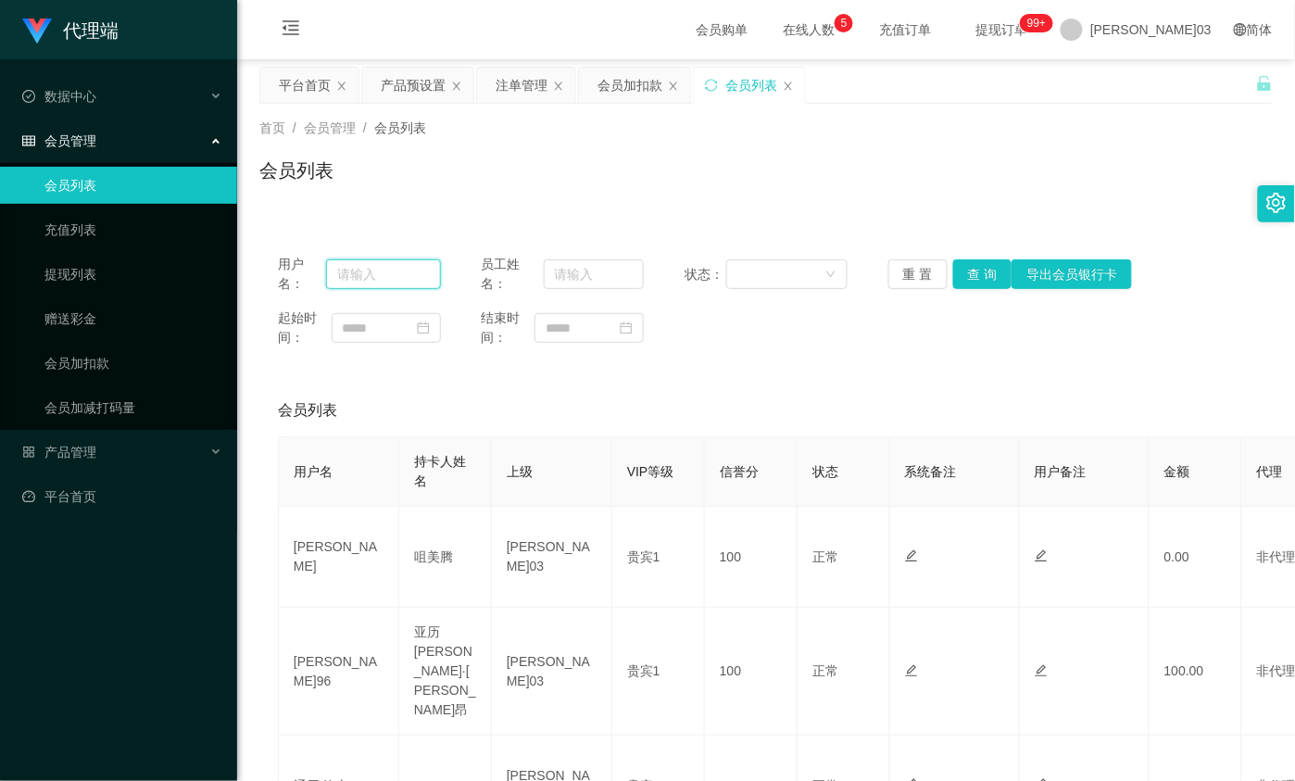
click at [385, 275] on input "text" at bounding box center [383, 274] width 114 height 30
paste input "Yee9599"
type input "Yee9599"
click at [984, 261] on button "查 询" at bounding box center [982, 274] width 59 height 30
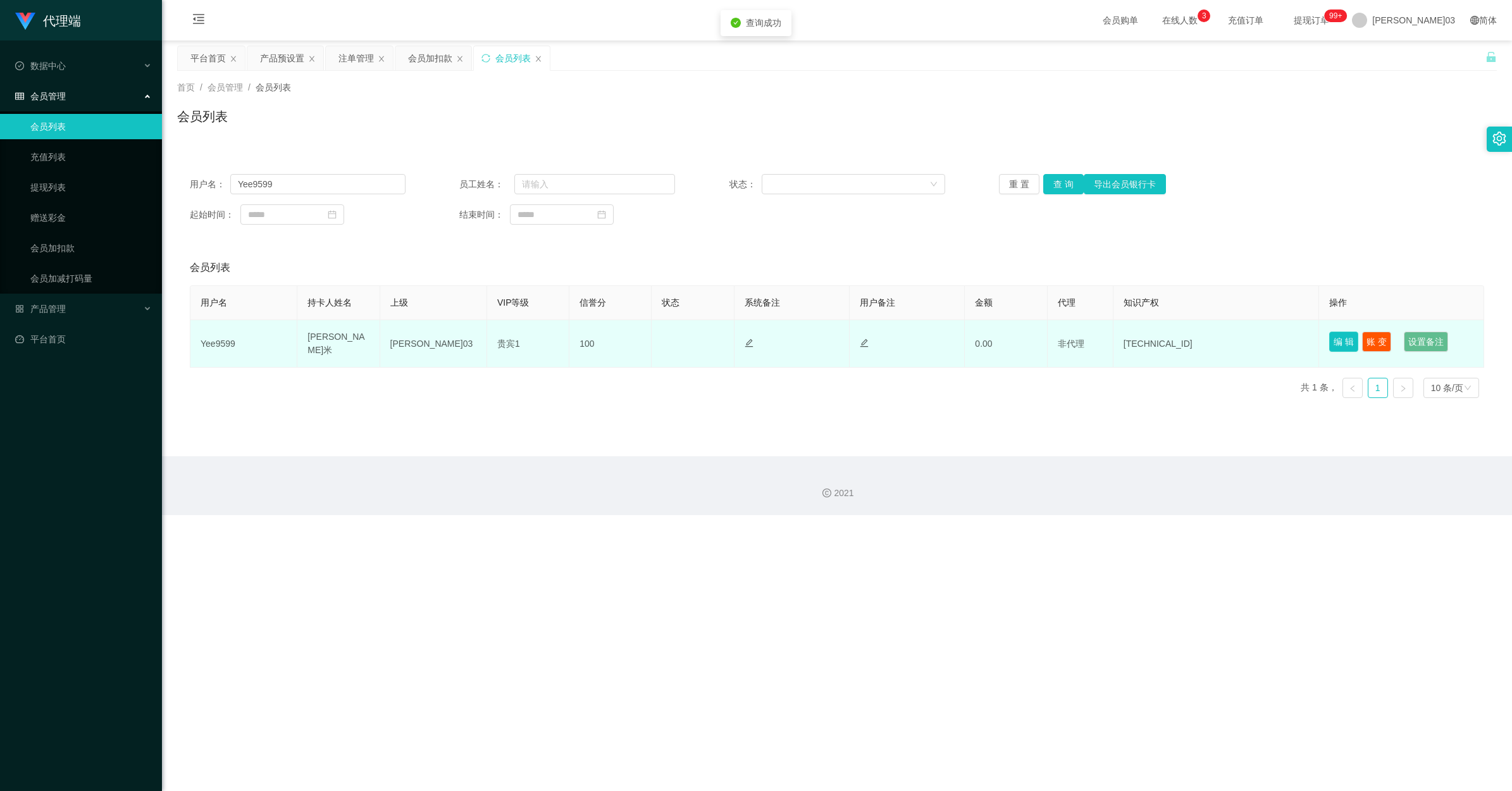
click at [884, 335] on button "编 辑" at bounding box center [1343, 342] width 29 height 20
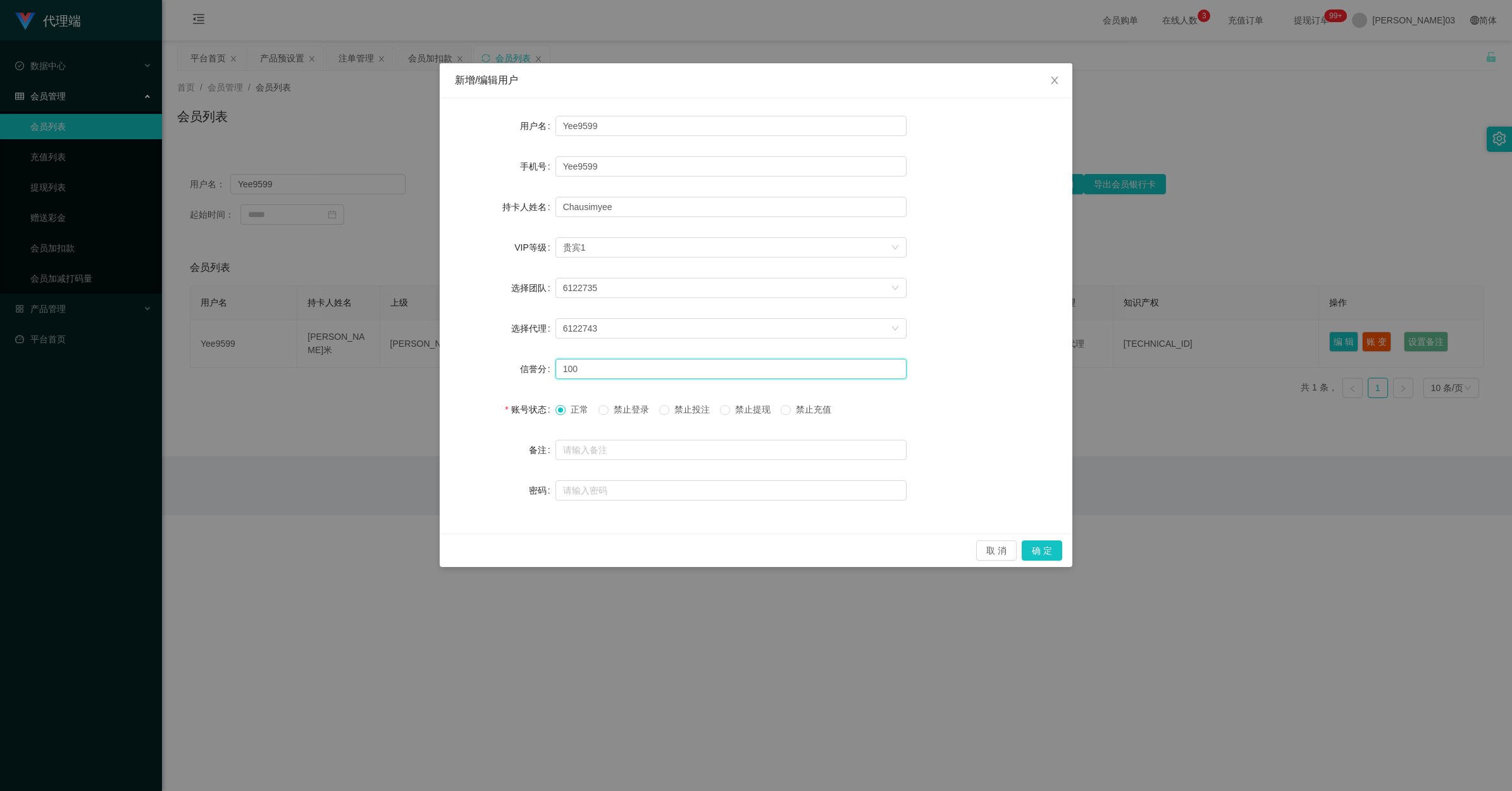
drag, startPoint x: 605, startPoint y: 363, endPoint x: 280, endPoint y: 371, distance: 325.1
click at [280, 371] on div "新增/编辑用户 用户名 Yee9599 手机号 Yee9599 持卡人姓名 [PERSON_NAME] VIP等级 选择VIP等级 贵宾1 选择团队 6122…" at bounding box center [756, 395] width 1512 height 791
type input "80"
click at [884, 533] on button "确 定" at bounding box center [1041, 551] width 40 height 20
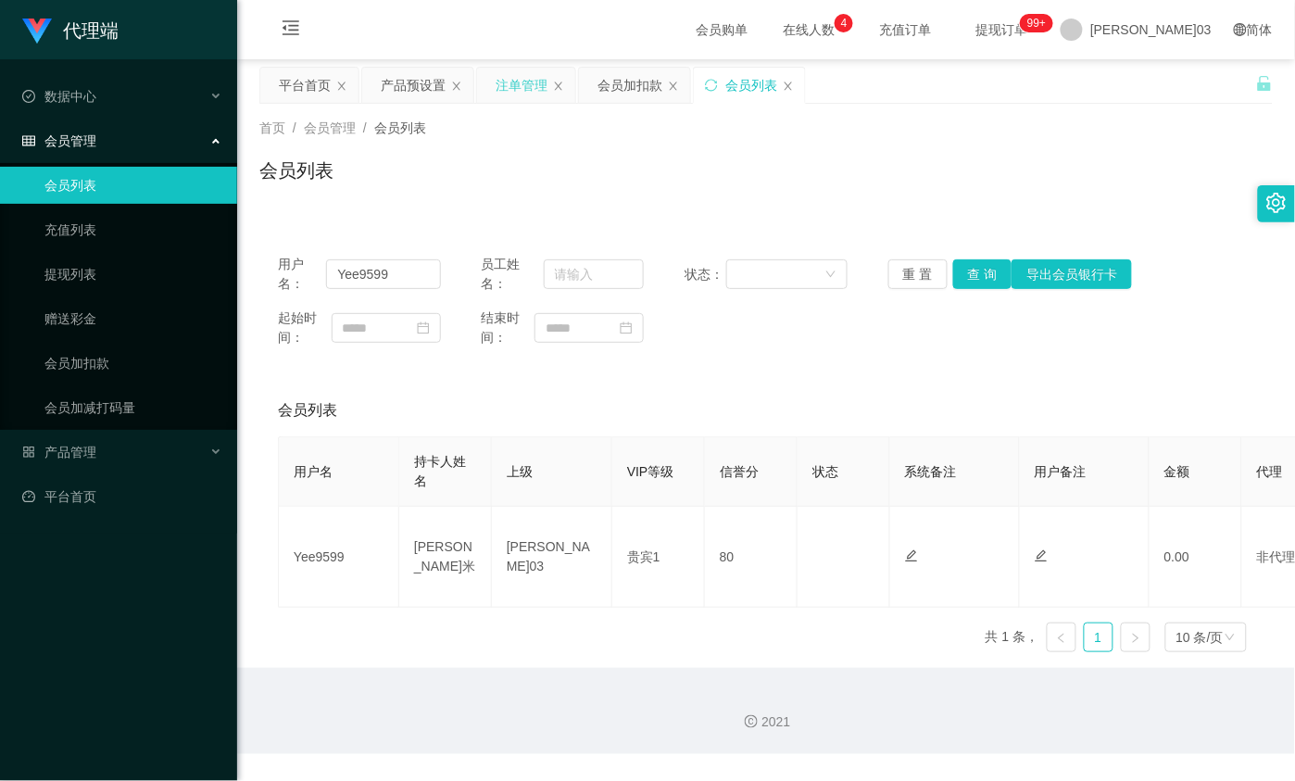
click at [529, 84] on div "注单管理" at bounding box center [522, 85] width 52 height 35
